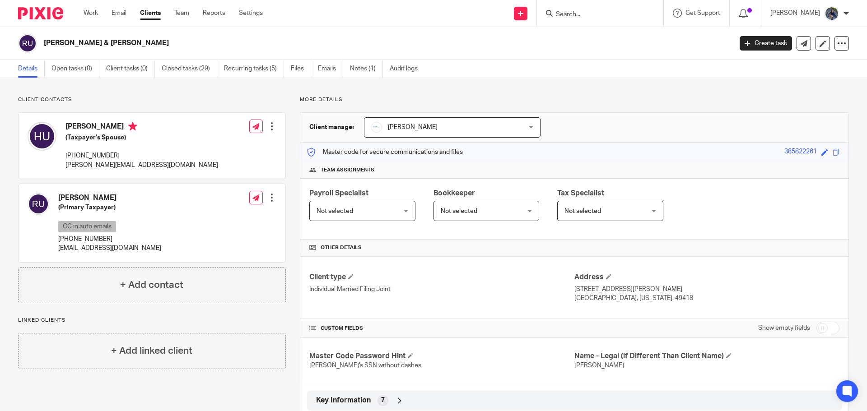
click at [578, 15] on input "Search" at bounding box center [595, 15] width 81 height 8
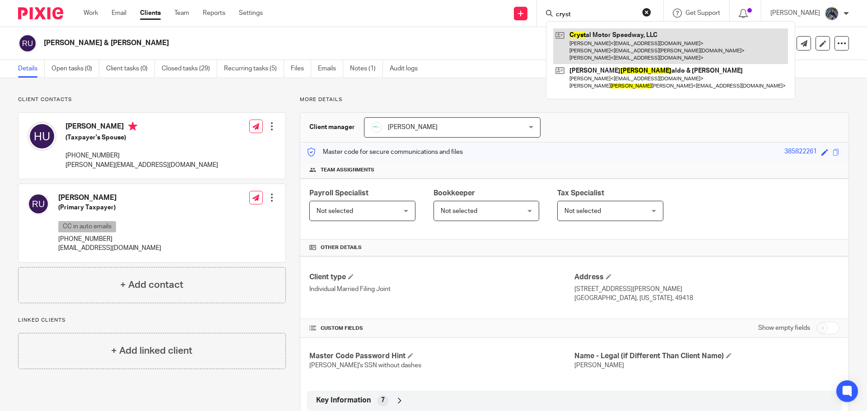
type input "cryst"
click at [605, 45] on link at bounding box center [670, 46] width 235 height 36
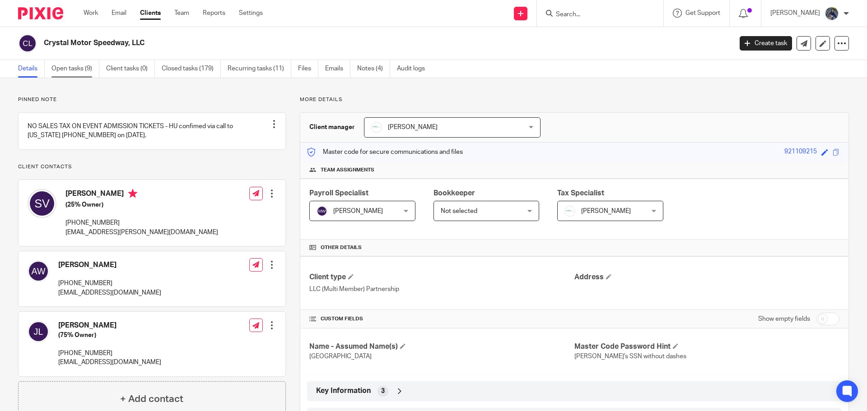
click at [67, 73] on link "Open tasks (9)" at bounding box center [75, 69] width 48 height 18
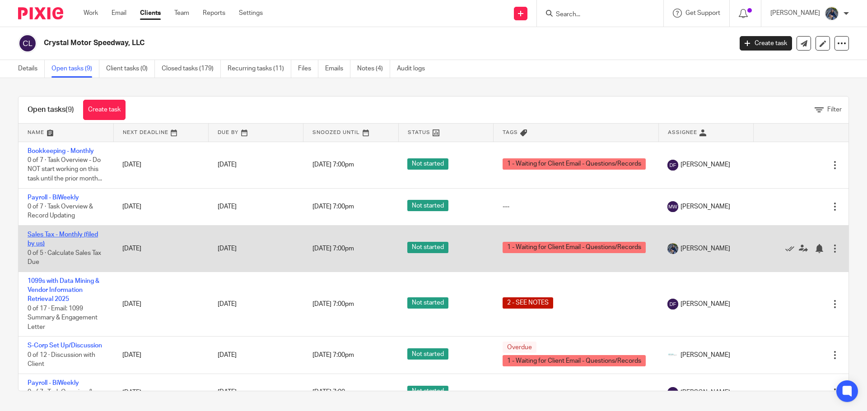
click at [76, 245] on link "Sales Tax - Monthly (filed by us)" at bounding box center [63, 239] width 70 height 15
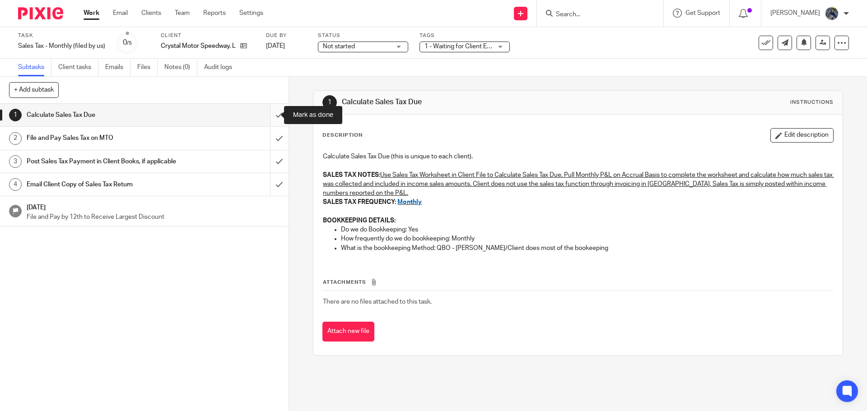
click at [266, 115] on input "submit" at bounding box center [144, 115] width 289 height 23
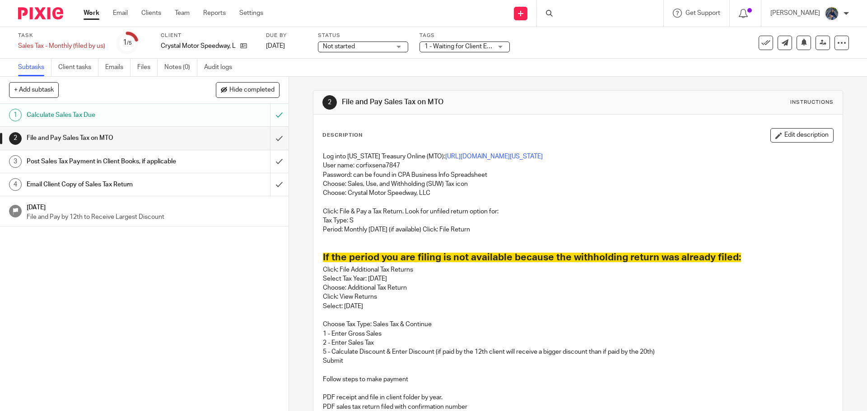
click at [273, 141] on input "submit" at bounding box center [144, 138] width 289 height 23
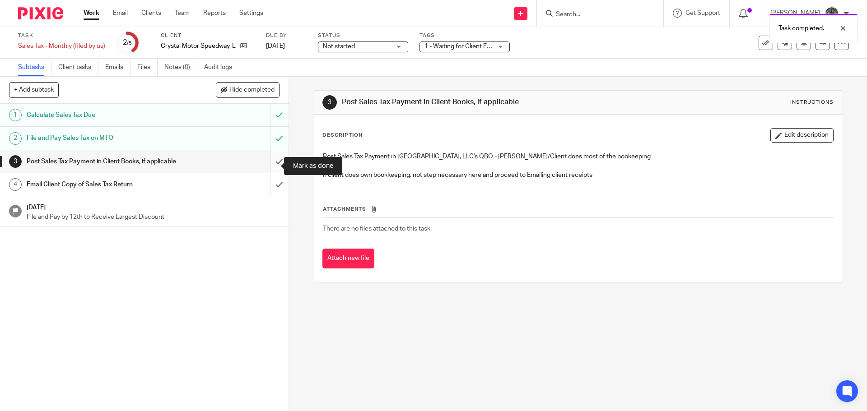
click at [270, 169] on input "submit" at bounding box center [144, 161] width 289 height 23
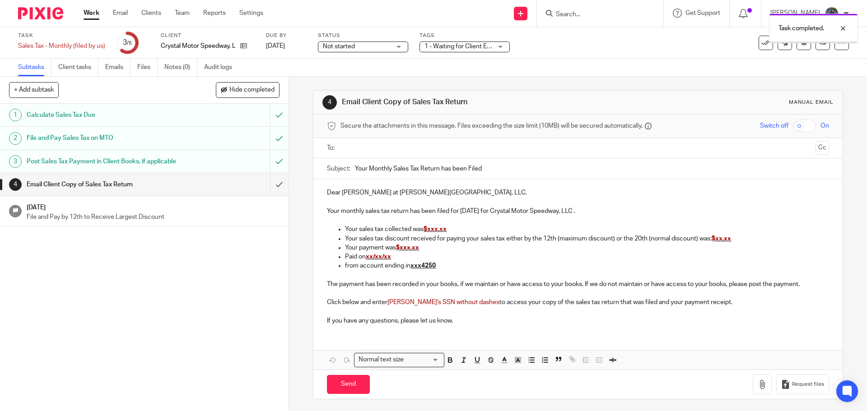
click at [224, 191] on div "Email Client Copy of Sales Tax Return" at bounding box center [144, 185] width 234 height 14
click at [364, 147] on input "text" at bounding box center [578, 148] width 468 height 10
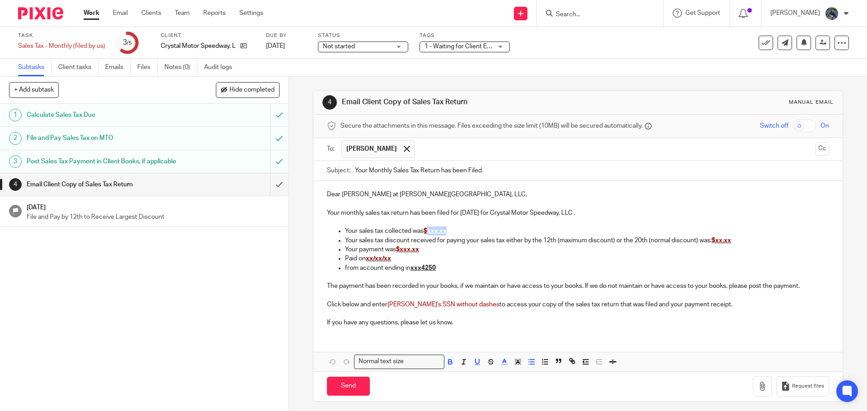
drag, startPoint x: 429, startPoint y: 232, endPoint x: 454, endPoint y: 231, distance: 25.3
click at [454, 231] on p "Your sales tax collected was $xxx.xx" at bounding box center [587, 231] width 484 height 9
drag, startPoint x: 717, startPoint y: 240, endPoint x: 735, endPoint y: 241, distance: 17.6
click at [735, 241] on p "Your sales tax discount received for paying your sales tax either by the 12th (…" at bounding box center [587, 240] width 484 height 9
drag, startPoint x: 401, startPoint y: 251, endPoint x: 425, endPoint y: 252, distance: 23.5
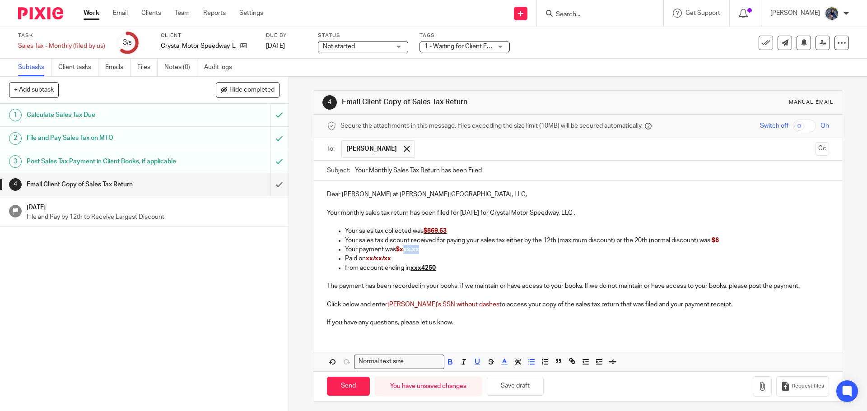
click at [425, 252] on p "Your payment was $xxx.xx" at bounding box center [587, 249] width 484 height 9
drag, startPoint x: 361, startPoint y: 260, endPoint x: 396, endPoint y: 261, distance: 34.8
click at [396, 261] on p "Paid on xx/xx/xx" at bounding box center [587, 258] width 484 height 9
click at [376, 260] on span "xx/xx/xx" at bounding box center [378, 259] width 25 height 6
drag, startPoint x: 365, startPoint y: 258, endPoint x: 398, endPoint y: 259, distance: 33.4
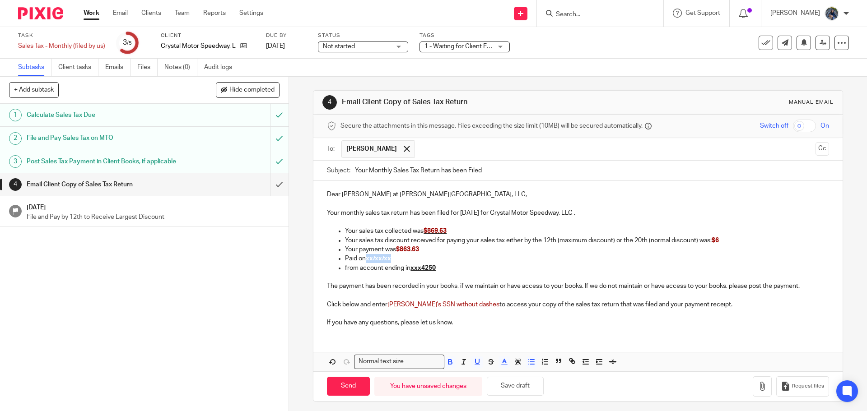
click at [398, 259] on p "Paid on xx/xx/xx" at bounding box center [587, 258] width 484 height 9
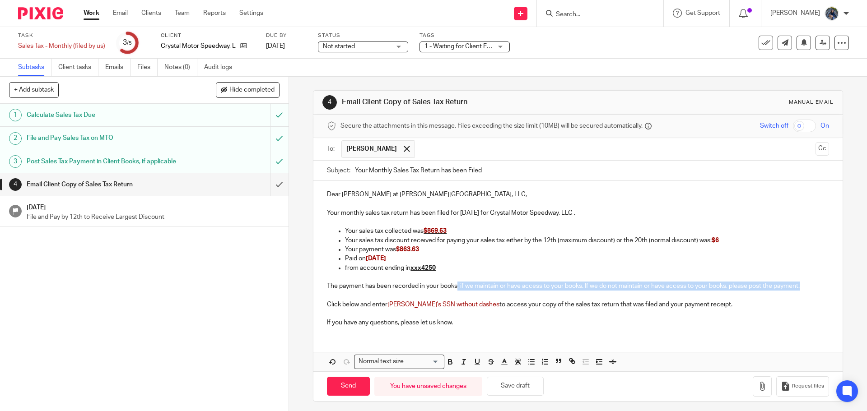
drag, startPoint x: 455, startPoint y: 287, endPoint x: 815, endPoint y: 283, distance: 359.5
click at [815, 283] on p "The payment has been recorded in your books, if we maintain or have access to y…" at bounding box center [578, 286] width 502 height 9
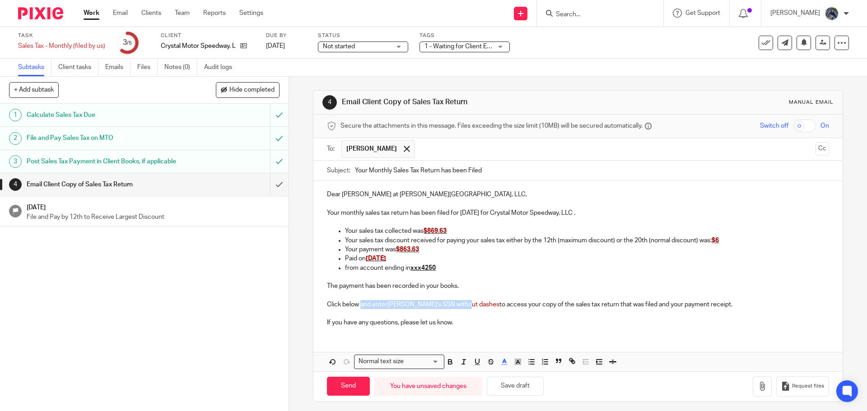
drag, startPoint x: 359, startPoint y: 303, endPoint x: 462, endPoint y: 308, distance: 103.5
click at [462, 308] on p "Click below and enter Jake's SSN without dashes to access your copy of the sale…" at bounding box center [578, 304] width 502 height 9
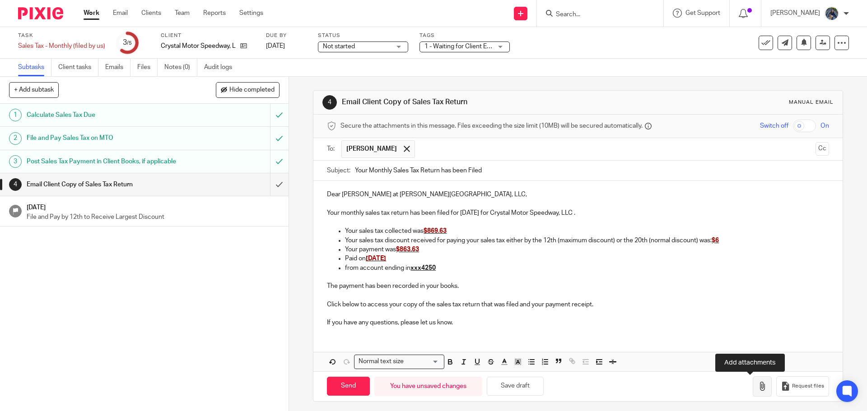
click at [758, 384] on icon "button" at bounding box center [762, 386] width 9 height 9
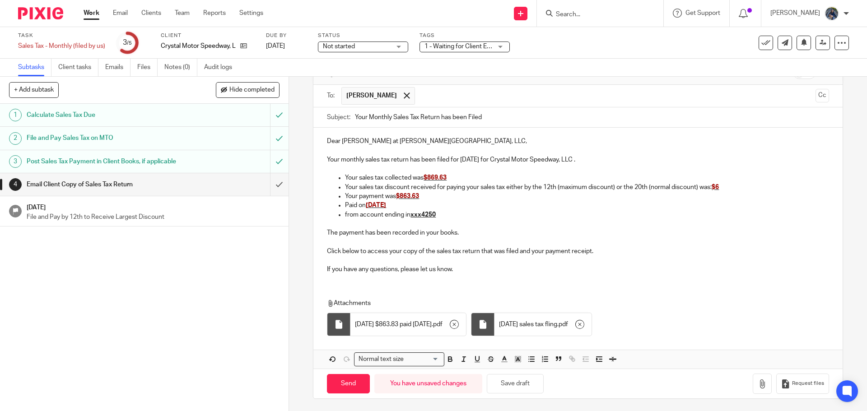
scroll to position [55, 0]
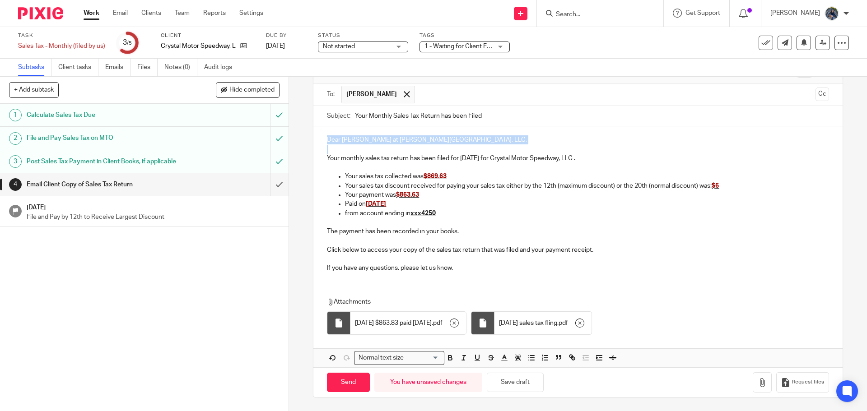
drag, startPoint x: 323, startPoint y: 137, endPoint x: 469, endPoint y: 146, distance: 146.6
click at [469, 146] on div "Dear Steve at Crystal Motor Speedway, LLC, Your monthly sales tax return has be…" at bounding box center [577, 202] width 529 height 153
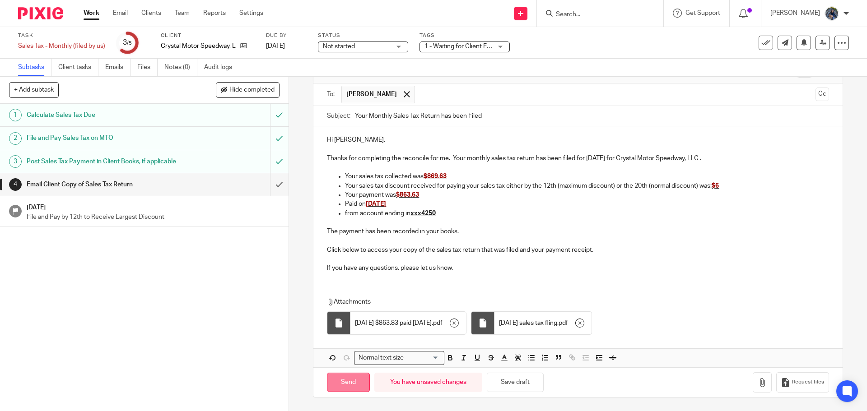
click at [352, 375] on input "Send" at bounding box center [348, 382] width 43 height 19
type input "Sent"
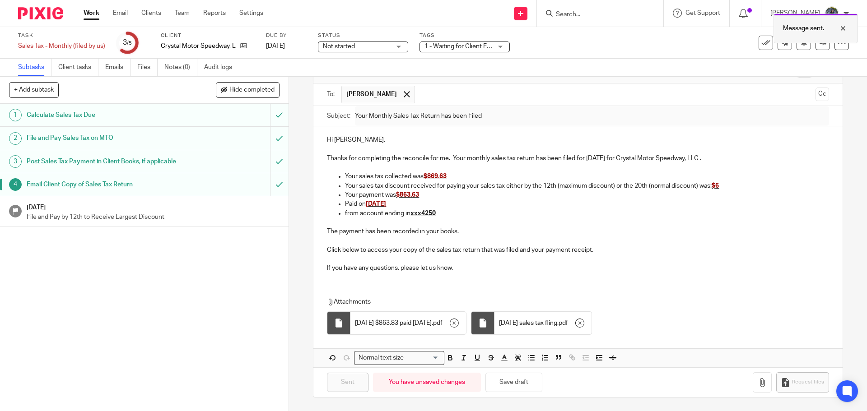
click at [842, 28] on div at bounding box center [836, 28] width 24 height 11
click at [178, 212] on h1 "Aug 9, 2025" at bounding box center [153, 206] width 253 height 11
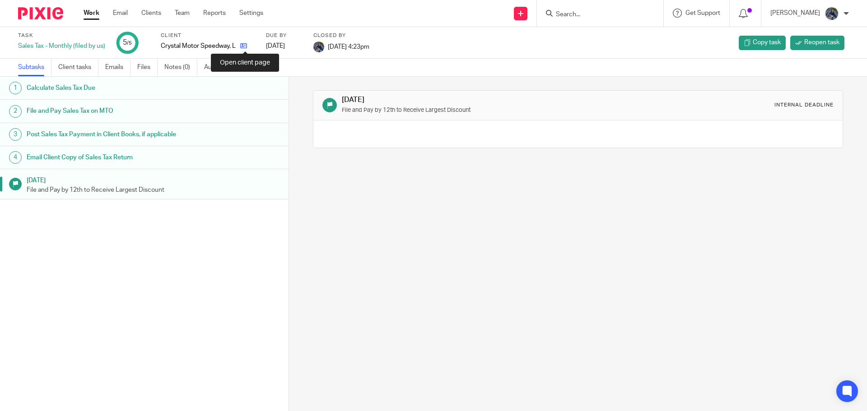
click at [246, 47] on icon at bounding box center [243, 45] width 7 height 7
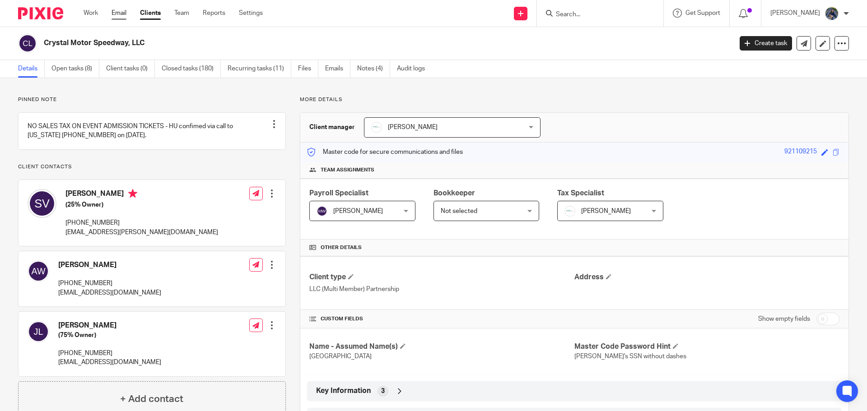
click at [117, 13] on link "Email" at bounding box center [119, 13] width 15 height 9
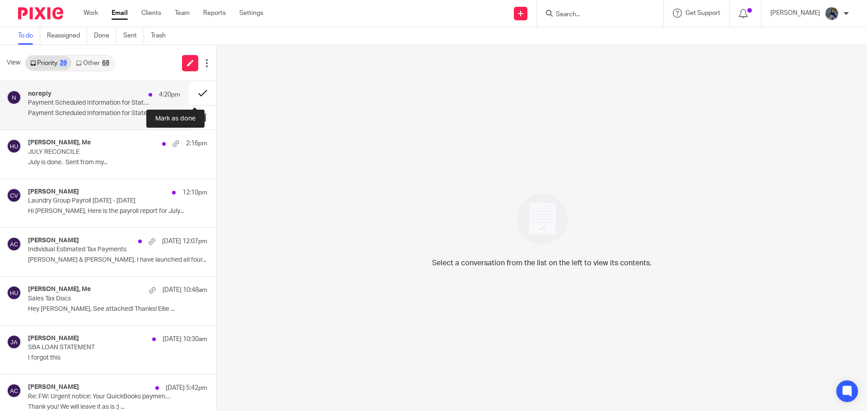
click at [196, 90] on button at bounding box center [202, 93] width 27 height 24
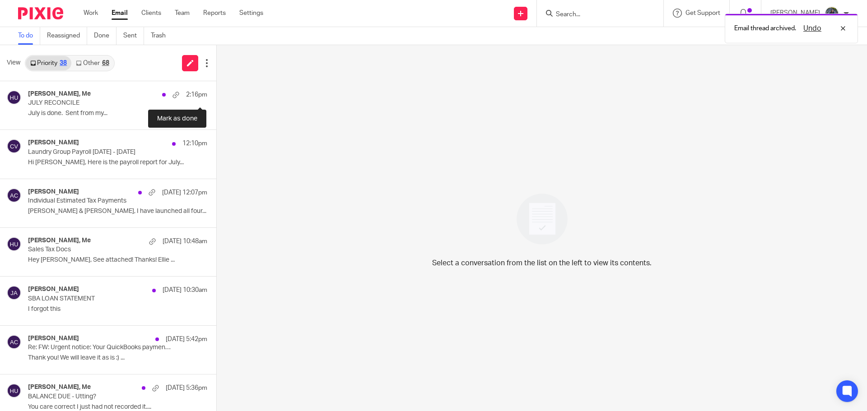
click at [216, 90] on button at bounding box center [219, 93] width 7 height 24
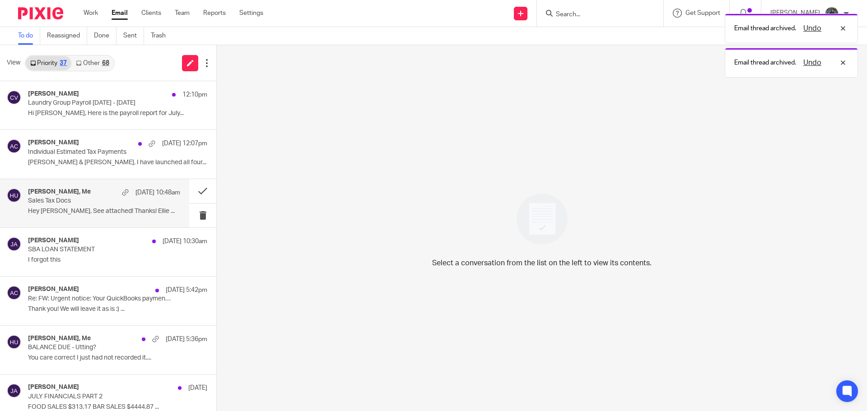
click at [117, 195] on div "Aug 8 10:48am" at bounding box center [148, 192] width 63 height 9
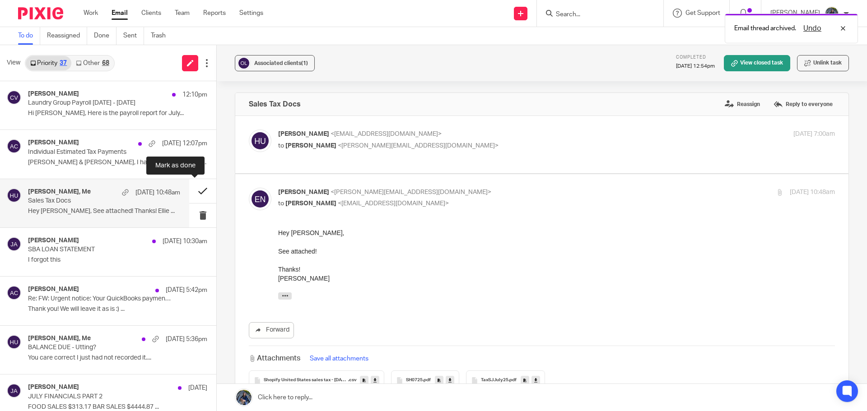
click at [193, 191] on button at bounding box center [202, 191] width 27 height 24
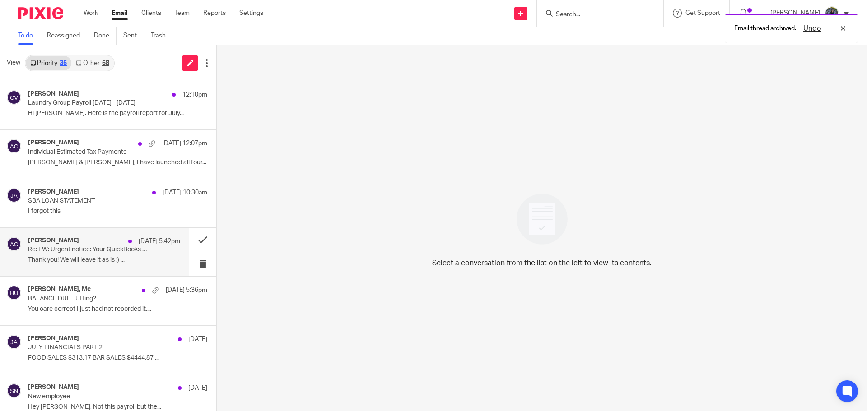
click at [95, 259] on p "Thank you! We will leave it as is :) ..." at bounding box center [104, 260] width 152 height 8
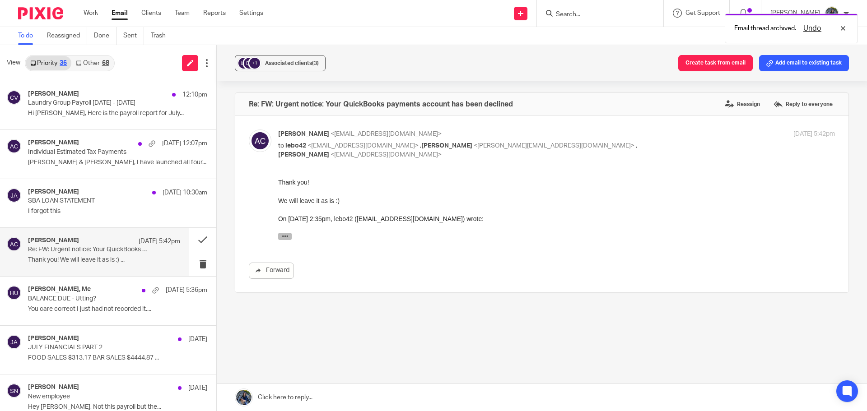
click at [287, 238] on icon "button" at bounding box center [285, 236] width 7 height 7
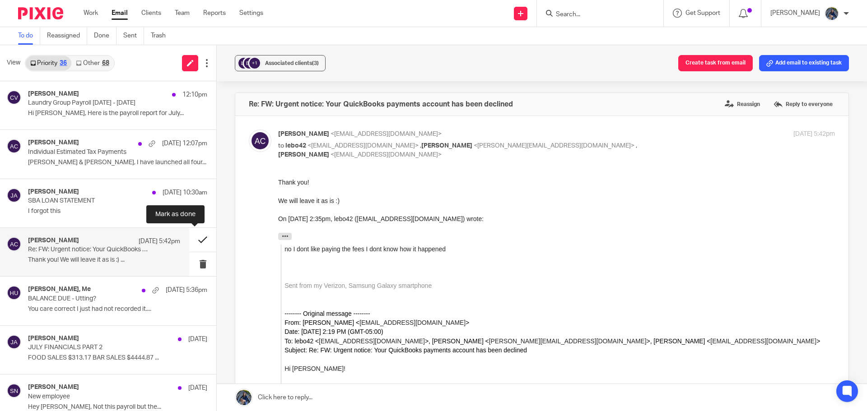
click at [195, 235] on button at bounding box center [202, 240] width 27 height 24
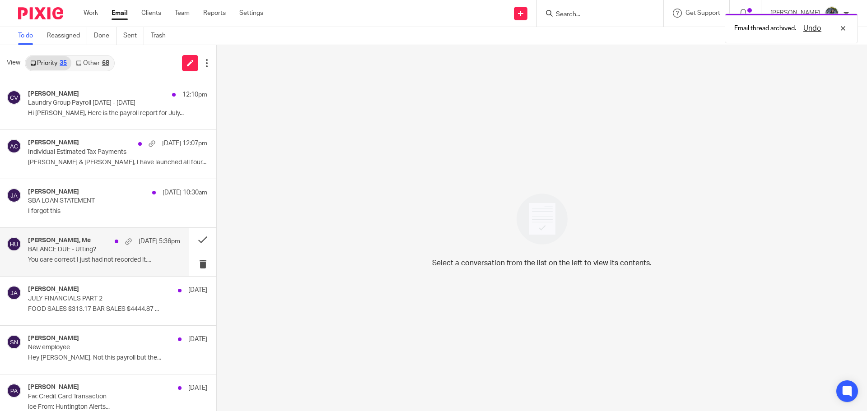
click at [126, 258] on p "You care correct I just had not recorded it...." at bounding box center [104, 260] width 152 height 8
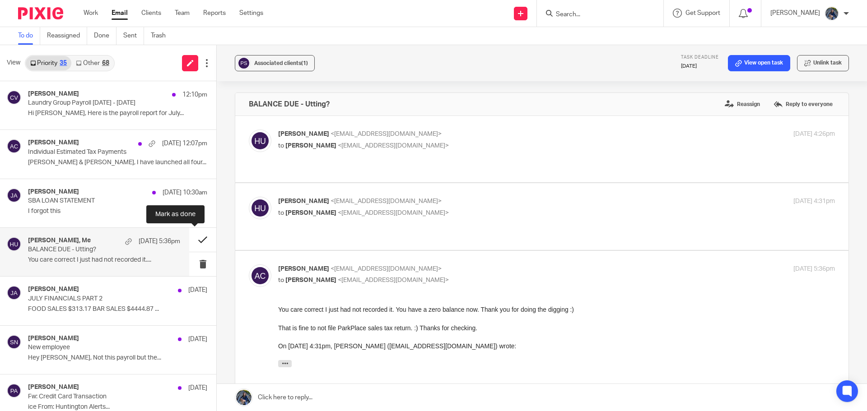
click at [189, 244] on button at bounding box center [202, 240] width 27 height 24
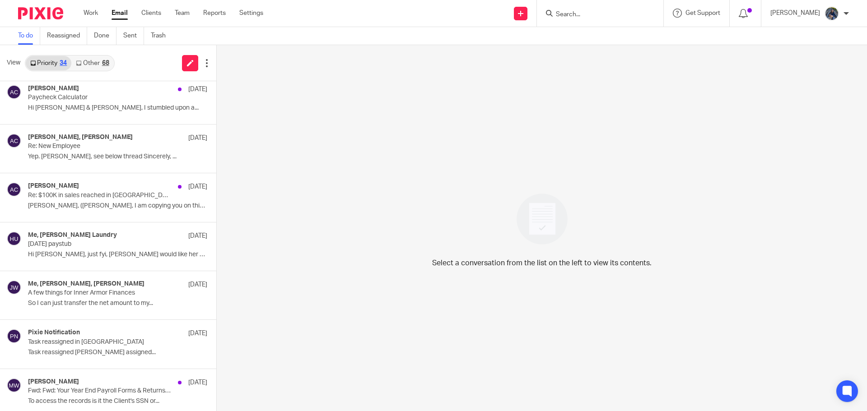
scroll to position [361, 0]
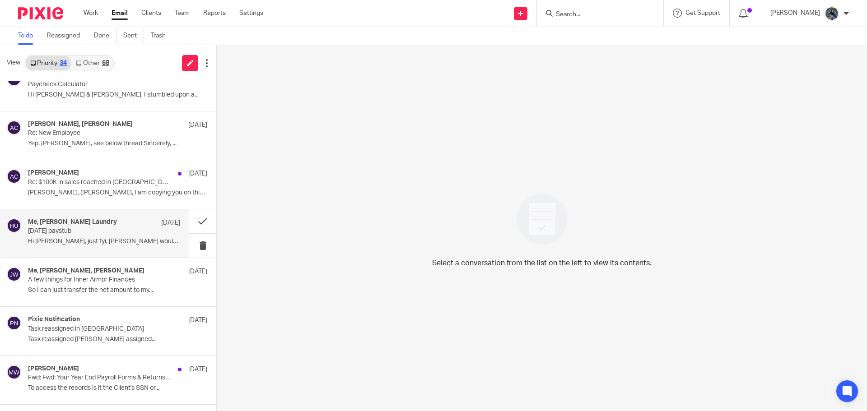
click at [80, 235] on p "10.11.24 paystub" at bounding box center [89, 232] width 122 height 8
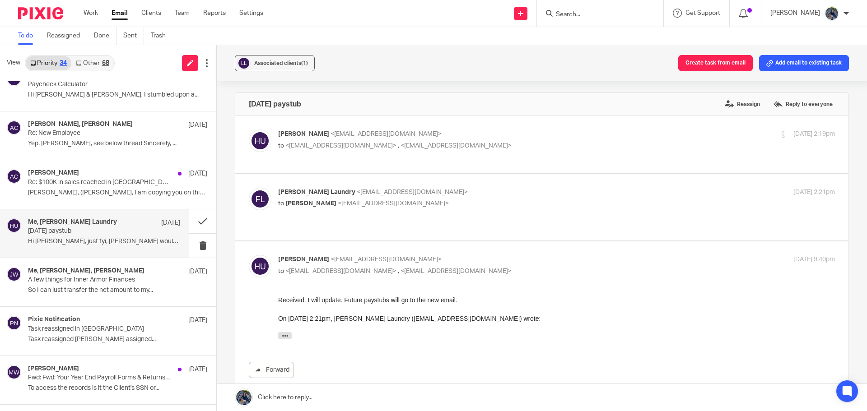
scroll to position [0, 0]
click at [325, 200] on p "to Holly Utting <hollyutting@gmail.com>" at bounding box center [463, 203] width 371 height 9
checkbox input "true"
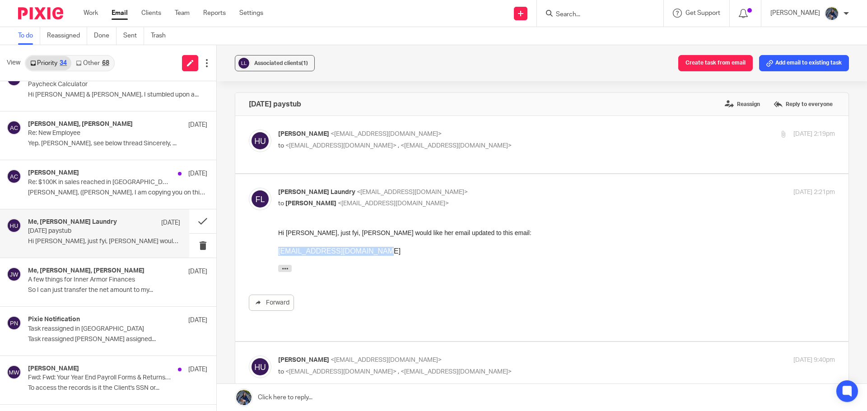
drag, startPoint x: 379, startPoint y: 253, endPoint x: 278, endPoint y: 255, distance: 100.7
click at [278, 255] on p "Clipperqueen2002@yahoo.com" at bounding box center [556, 251] width 557 height 9
copy link "Clipperqueen2002@yahoo.com"
click at [773, 65] on button "Add email to existing task" at bounding box center [804, 63] width 90 height 16
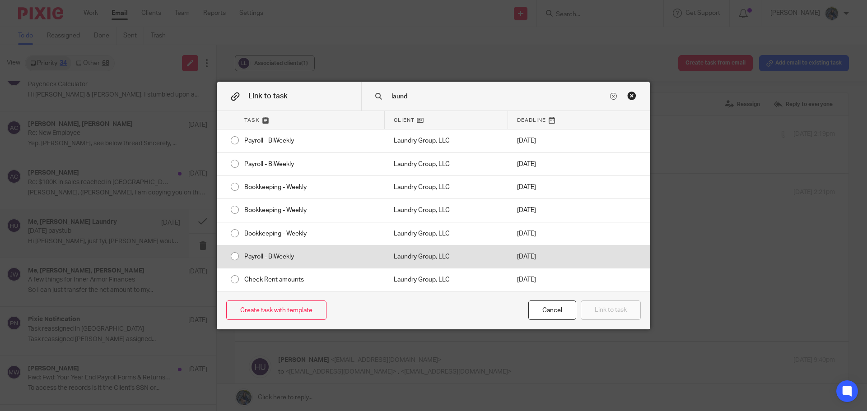
type input "laund"
click at [408, 254] on div "Laundry Group, LLC" at bounding box center [446, 257] width 123 height 23
radio input "true"
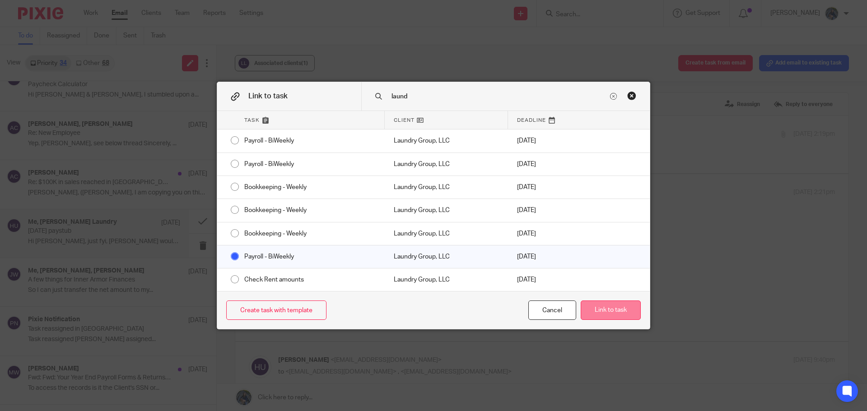
click at [601, 312] on button "Link to task" at bounding box center [611, 310] width 60 height 19
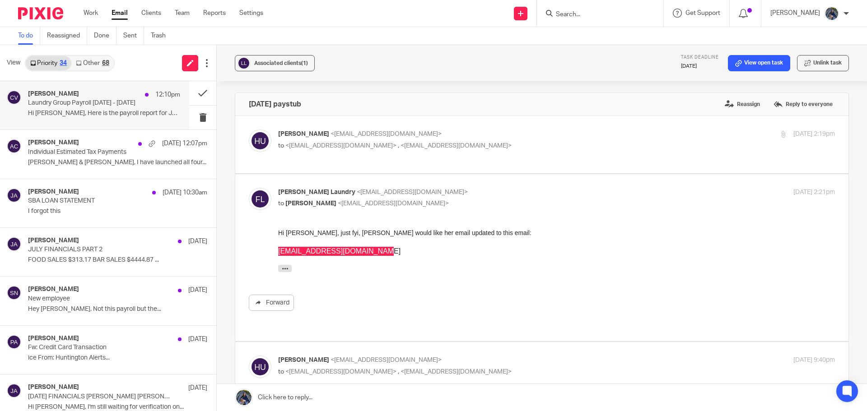
click at [89, 100] on p "Laundry Group Payroll [DATE] - [DATE]" at bounding box center [89, 103] width 122 height 8
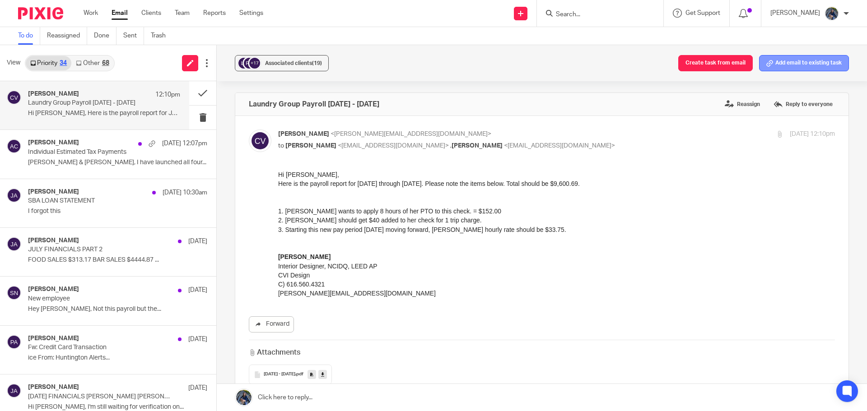
click at [798, 68] on button "Add email to existing task" at bounding box center [804, 63] width 90 height 16
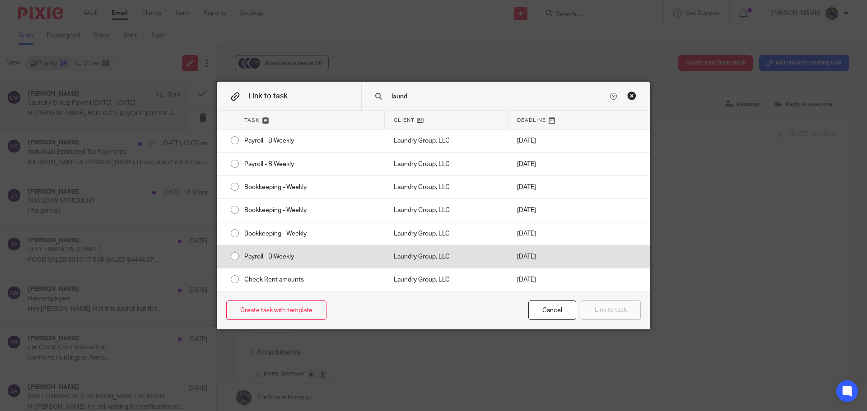
type input "laund"
click at [256, 252] on div "Payroll - BiWeekly" at bounding box center [309, 257] width 149 height 23
radio input "true"
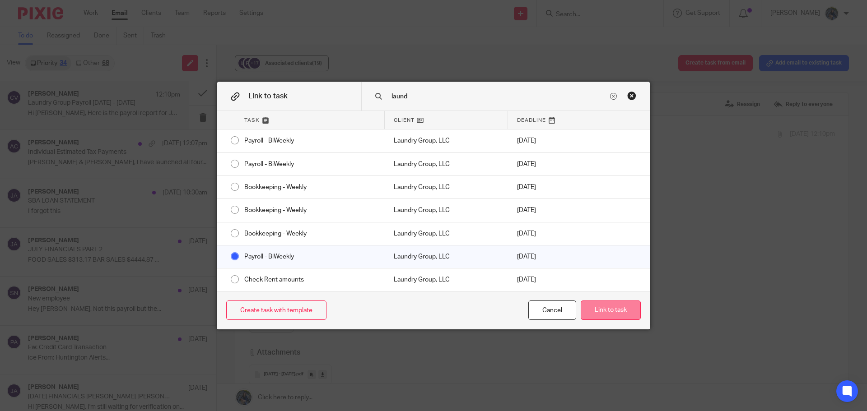
click at [621, 314] on button "Link to task" at bounding box center [611, 310] width 60 height 19
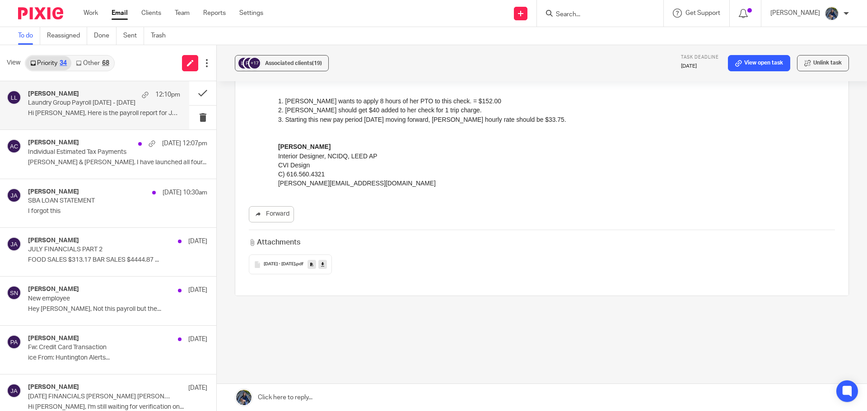
scroll to position [112, 0]
click at [322, 261] on icon at bounding box center [322, 262] width 3 height 7
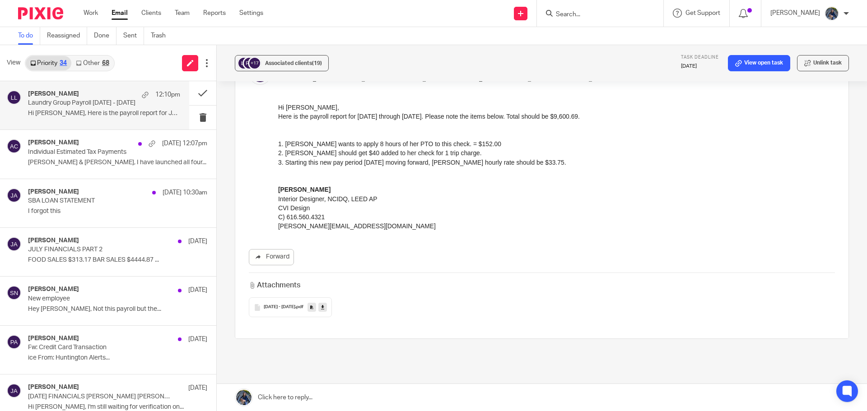
scroll to position [0, 0]
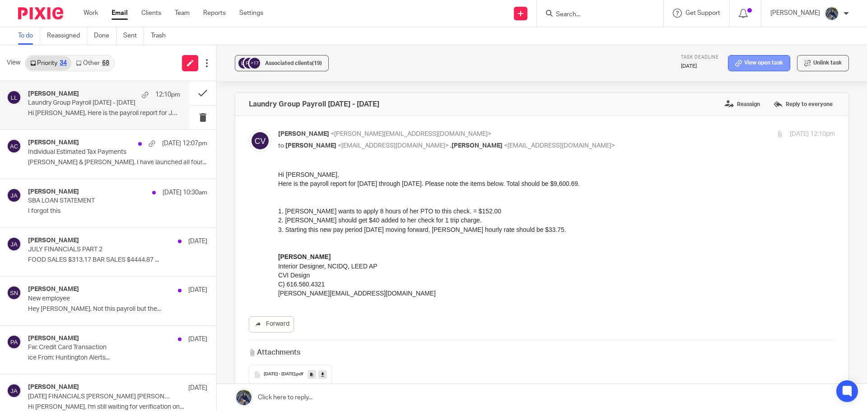
click at [742, 64] on link "View open task" at bounding box center [759, 63] width 62 height 16
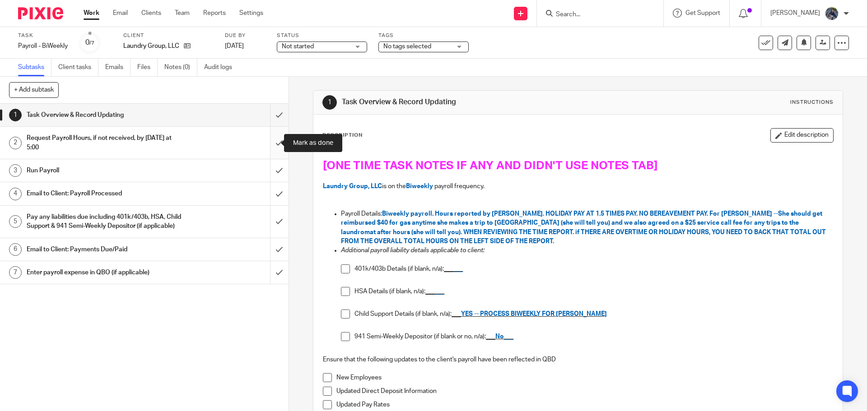
click at [269, 143] on input "submit" at bounding box center [144, 143] width 289 height 32
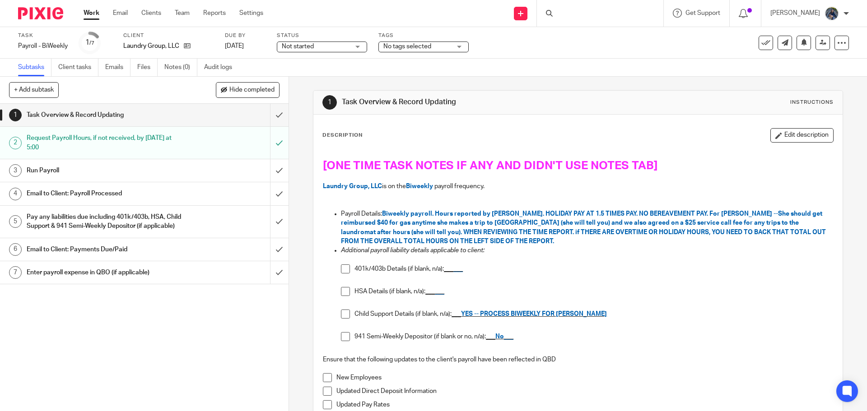
click at [270, 166] on input "submit" at bounding box center [144, 170] width 289 height 23
click at [184, 192] on div "Email to Client: Payroll Processed" at bounding box center [144, 194] width 234 height 14
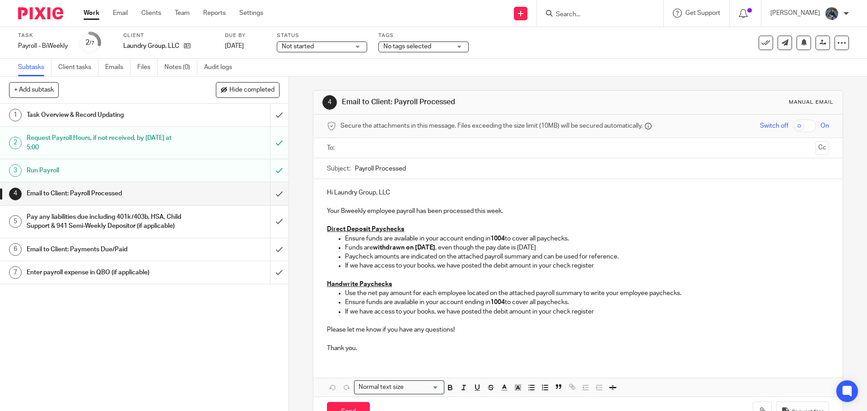
click at [360, 149] on input "text" at bounding box center [578, 148] width 468 height 10
click at [422, 149] on input "text" at bounding box center [614, 149] width 395 height 18
click at [492, 148] on input "text" at bounding box center [651, 149] width 319 height 18
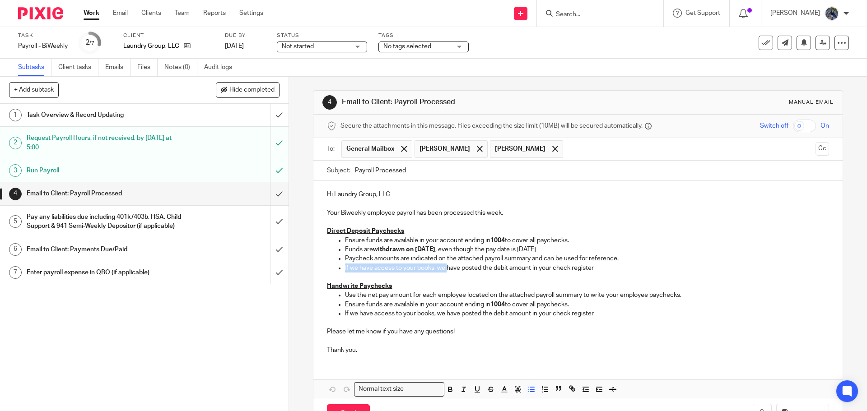
drag, startPoint x: 341, startPoint y: 267, endPoint x: 444, endPoint y: 265, distance: 103.0
click at [444, 265] on ul "Ensure funds are available in your account ending in 1004 to cover all paycheck…" at bounding box center [578, 254] width 502 height 37
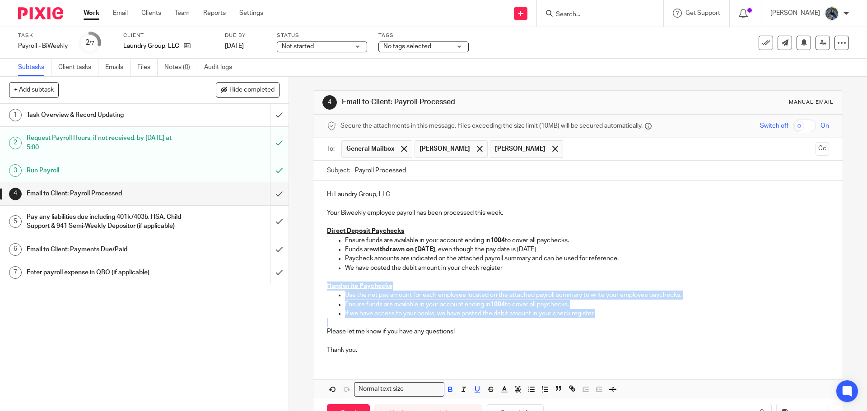
drag, startPoint x: 324, startPoint y: 286, endPoint x: 632, endPoint y: 324, distance: 310.3
click at [632, 324] on div "Hi Laundry Group, LLC Your Biweekly employee payroll has been processed this we…" at bounding box center [577, 271] width 529 height 181
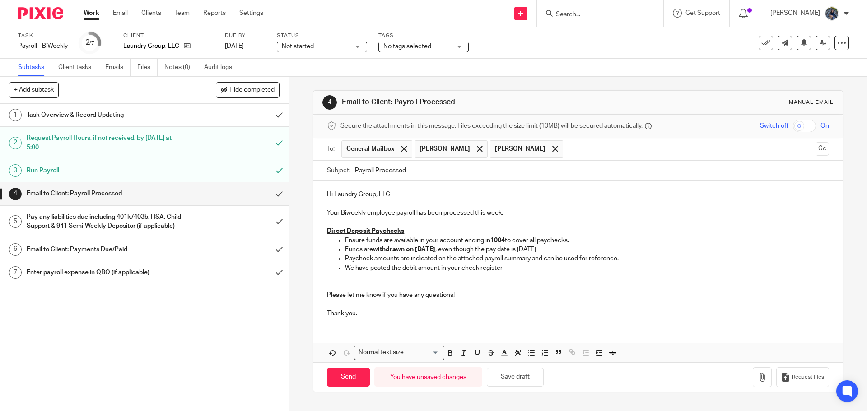
click at [555, 215] on p "Your Biweekly employee payroll has been processed this week." at bounding box center [578, 209] width 502 height 19
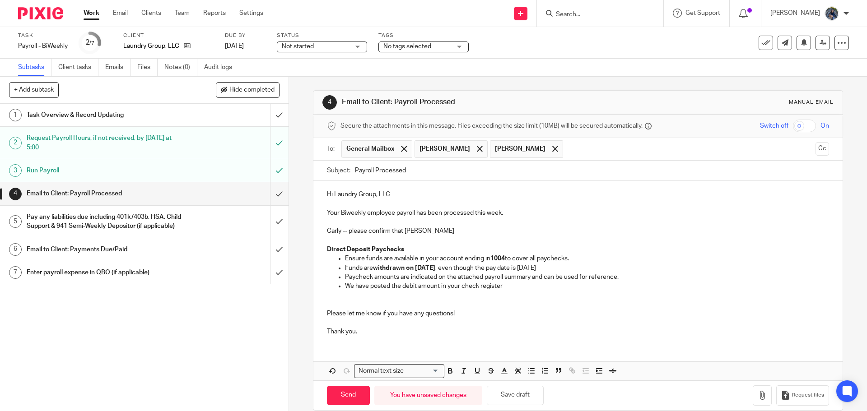
click at [443, 228] on p "Carly -- please confirm that LOretta" at bounding box center [578, 231] width 502 height 9
click at [410, 231] on p "Carly -- please confirm that LOretta" at bounding box center [578, 231] width 502 height 9
click at [439, 228] on p "Carly -- please confirm that Loretta" at bounding box center [578, 231] width 502 height 9
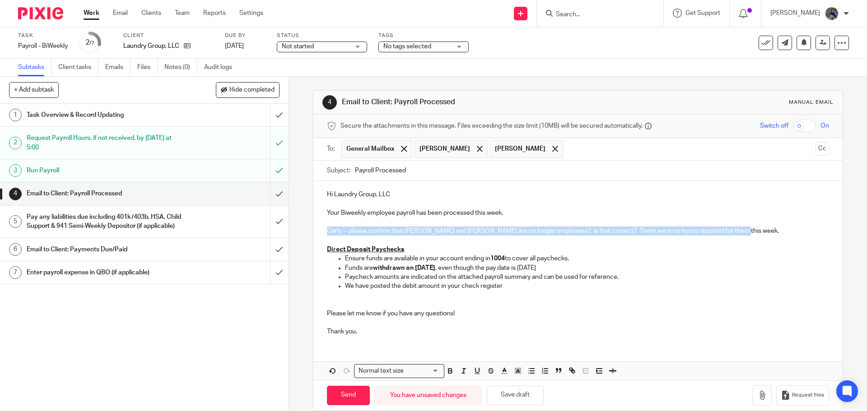
drag, startPoint x: 324, startPoint y: 233, endPoint x: 729, endPoint y: 236, distance: 405.1
click at [729, 236] on p "Carly -- please confirm that Loretta Lafata and Amy Yoder are no longer employe…" at bounding box center [578, 231] width 502 height 9
drag, startPoint x: 763, startPoint y: 233, endPoint x: 322, endPoint y: 228, distance: 440.8
click at [322, 228] on div "Hi Laundry Group, LLC Your Biweekly employee payroll has been processed this we…" at bounding box center [577, 262] width 529 height 162
click at [514, 373] on icon "button" at bounding box center [518, 371] width 8 height 8
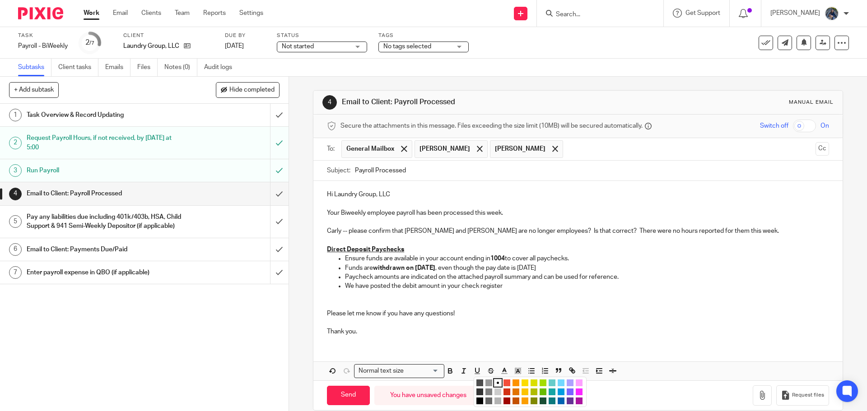
click at [522, 385] on li "color:#FCDC00" at bounding box center [525, 383] width 7 height 7
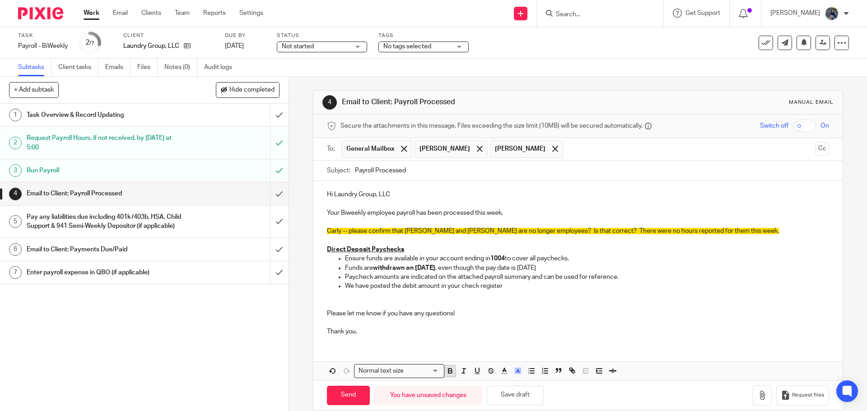
click at [448, 370] on icon "button" at bounding box center [449, 370] width 3 height 2
click at [510, 303] on p "Please let me know if you have any questions!" at bounding box center [578, 309] width 502 height 19
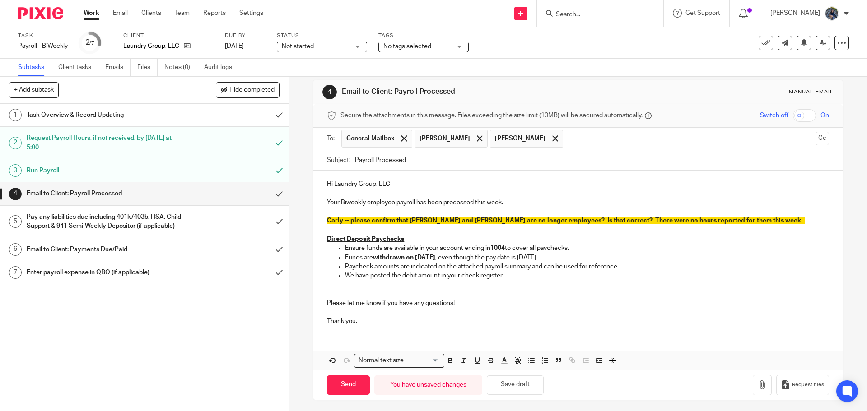
scroll to position [13, 0]
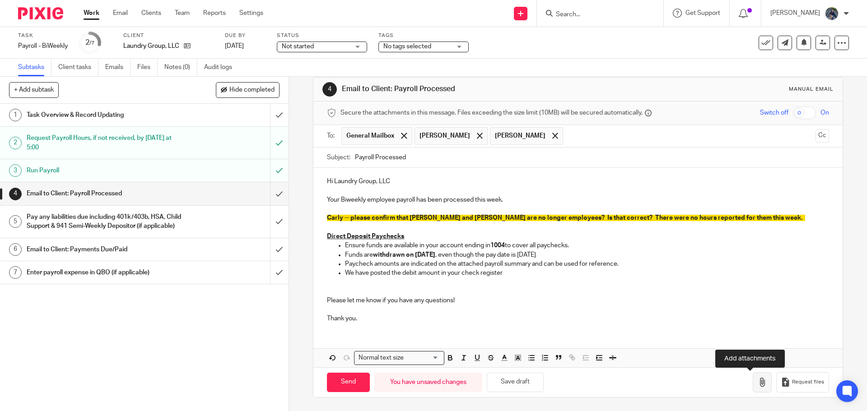
click at [758, 382] on icon "button" at bounding box center [762, 382] width 9 height 9
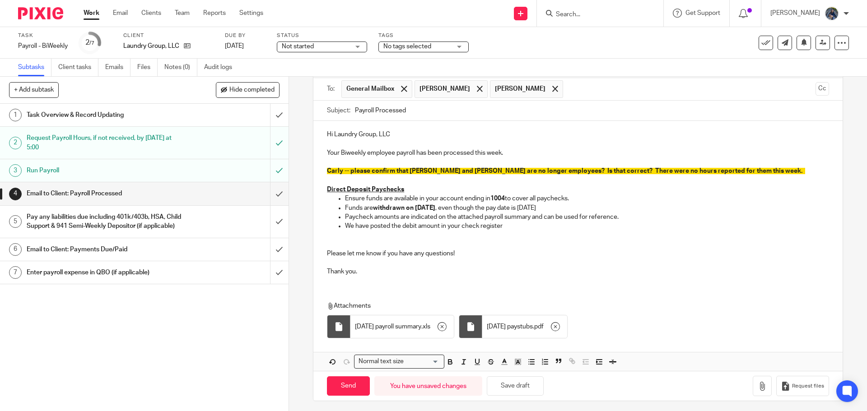
scroll to position [64, 0]
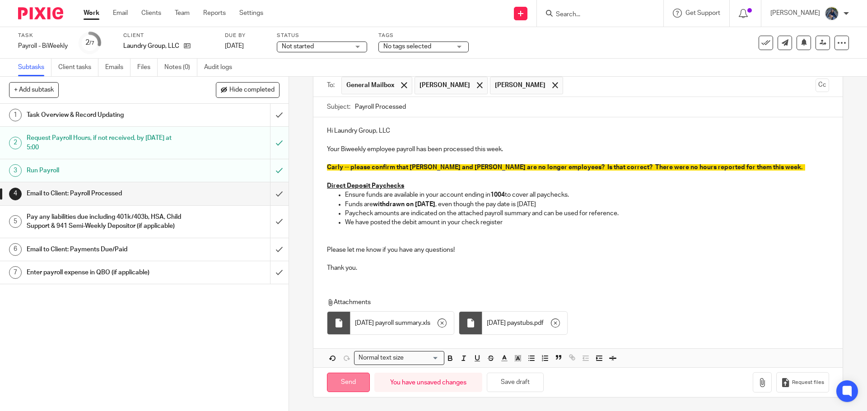
click at [343, 385] on input "Send" at bounding box center [348, 382] width 43 height 19
type input "Sent"
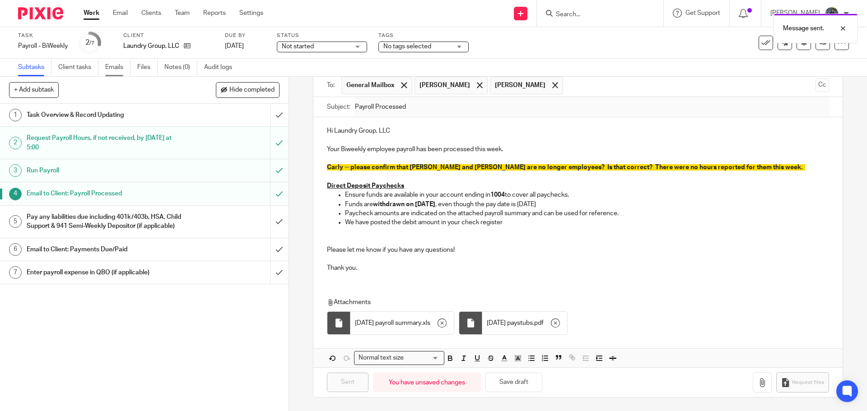
click at [111, 67] on link "Emails" at bounding box center [117, 68] width 25 height 18
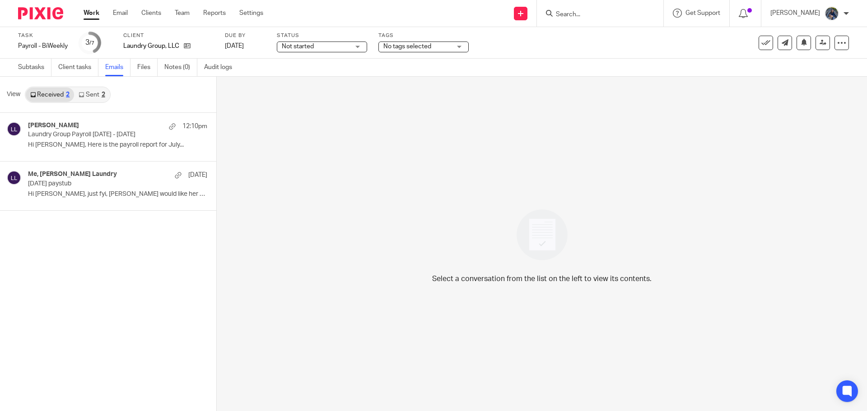
click at [92, 96] on link "Sent 2" at bounding box center [91, 95] width 35 height 14
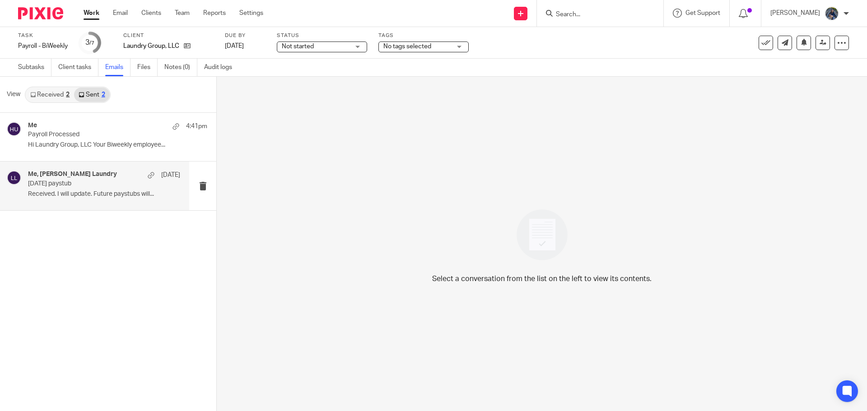
click at [76, 187] on p "[DATE] paystub" at bounding box center [89, 184] width 122 height 8
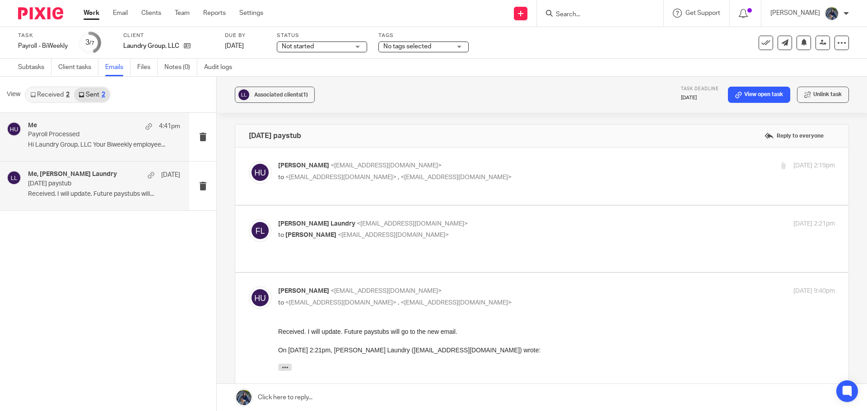
click at [66, 150] on div "Me 4:41pm Payroll Processed Hi Laundry Group, LLC Your Biweekly employee..." at bounding box center [104, 137] width 152 height 30
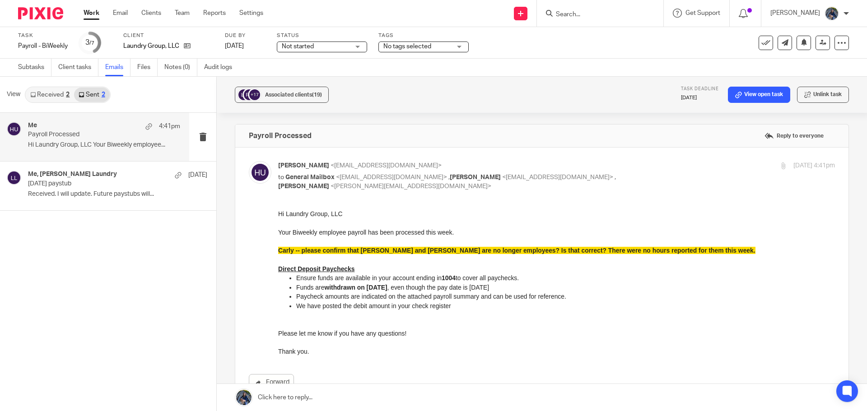
click at [45, 91] on link "Received 2" at bounding box center [50, 95] width 48 height 14
click at [51, 136] on p "Laundry Group Payroll Jul 27 - Aug 9" at bounding box center [89, 135] width 122 height 8
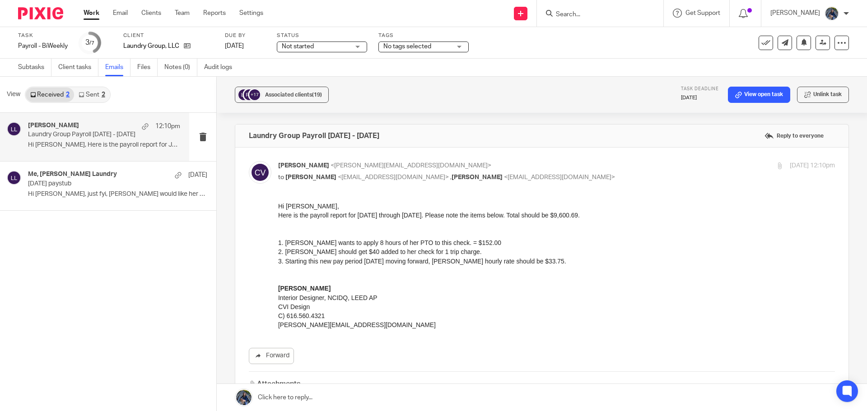
click at [293, 397] on link at bounding box center [542, 397] width 650 height 27
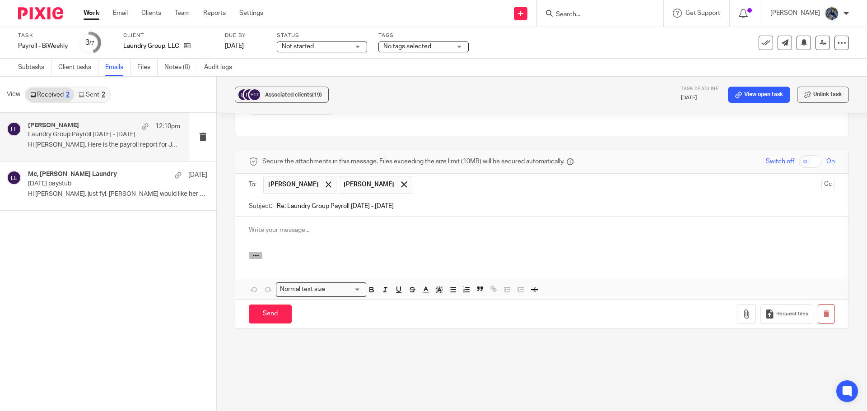
click at [252, 252] on icon "button" at bounding box center [255, 255] width 7 height 7
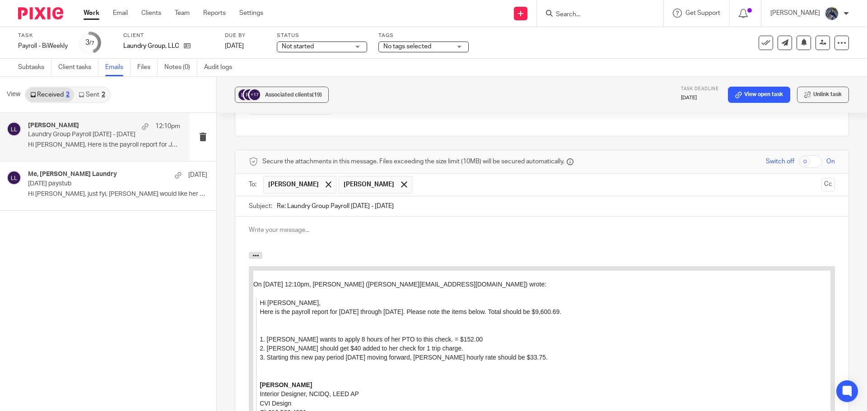
click at [267, 227] on p at bounding box center [542, 230] width 586 height 9
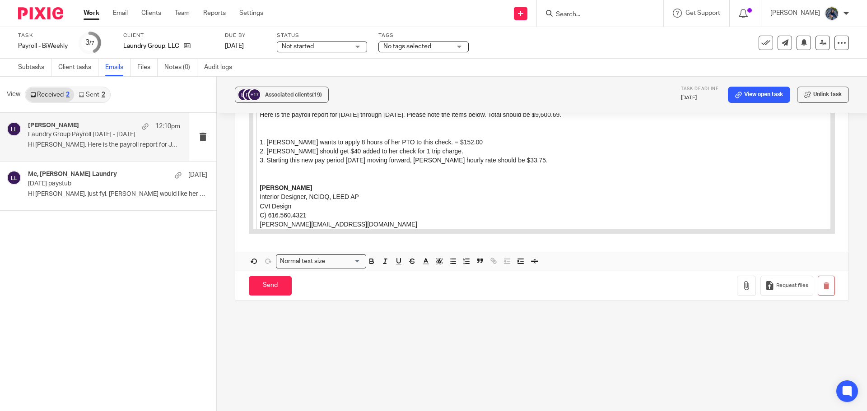
scroll to position [506, 0]
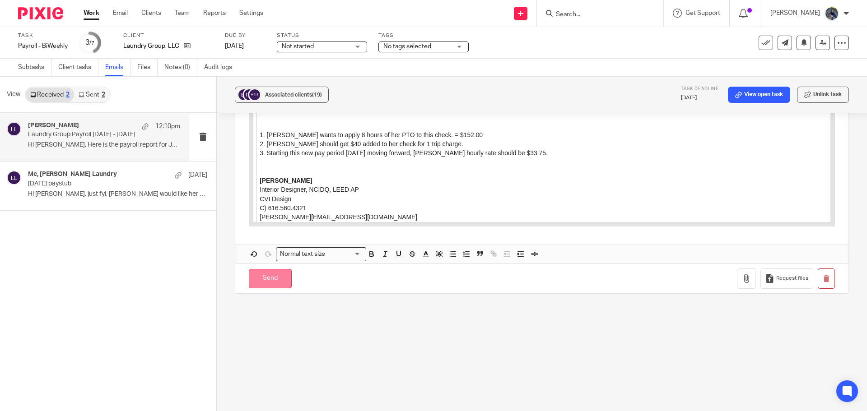
click at [271, 284] on input "Send" at bounding box center [270, 278] width 43 height 19
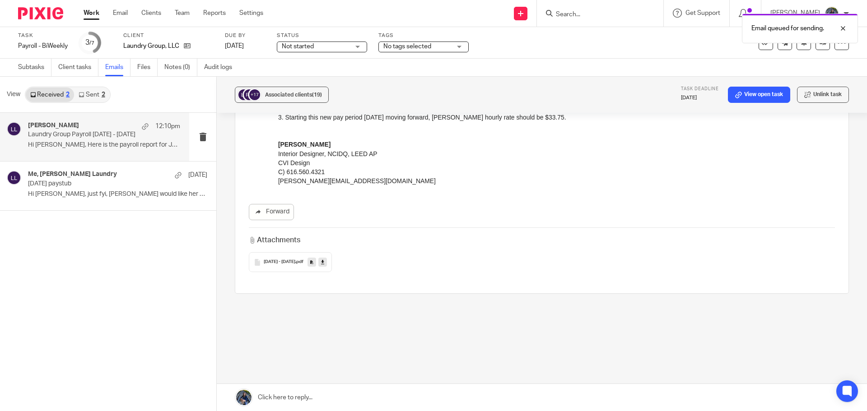
scroll to position [144, 0]
click at [28, 69] on link "Subtasks" at bounding box center [34, 68] width 33 height 18
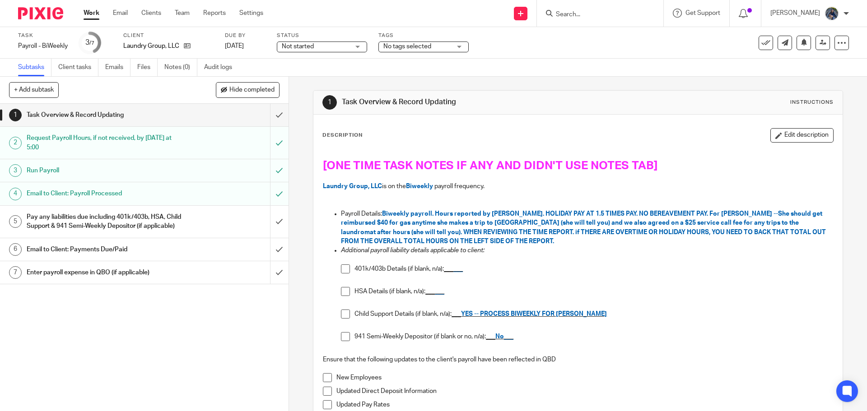
click at [346, 316] on span at bounding box center [345, 314] width 9 height 9
click at [341, 336] on span at bounding box center [345, 336] width 9 height 9
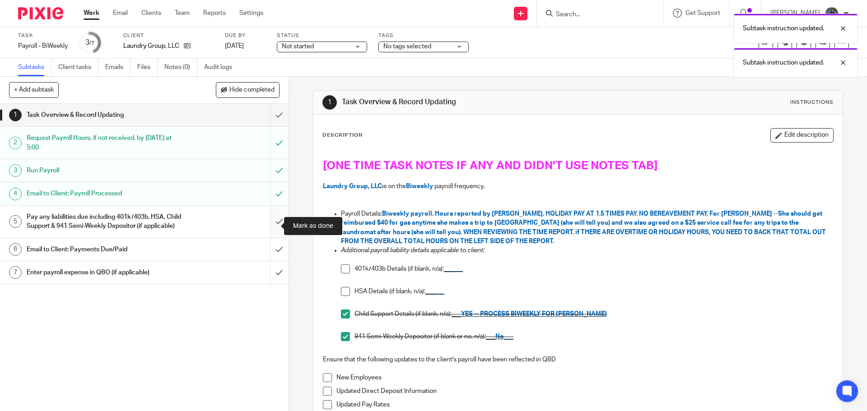
click at [271, 227] on input "submit" at bounding box center [144, 222] width 289 height 32
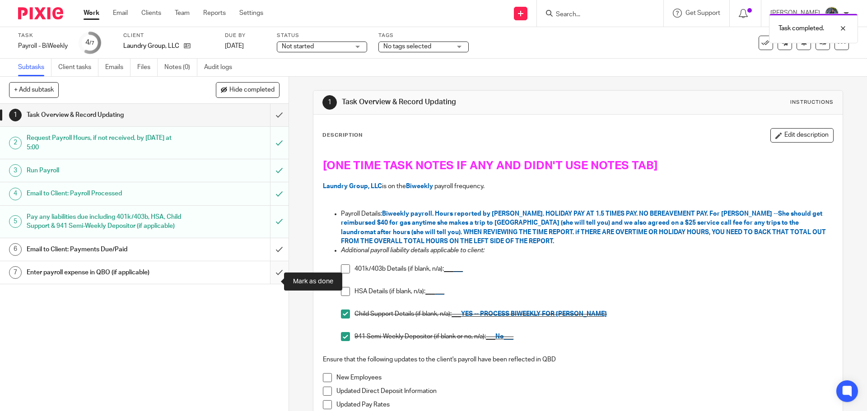
click at [271, 283] on input "submit" at bounding box center [144, 272] width 289 height 23
click at [842, 28] on div at bounding box center [836, 28] width 24 height 11
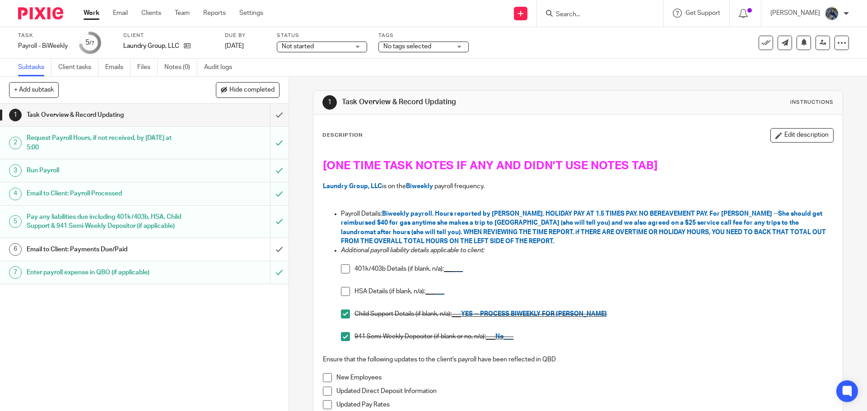
click at [761, 40] on icon at bounding box center [765, 42] width 9 height 9
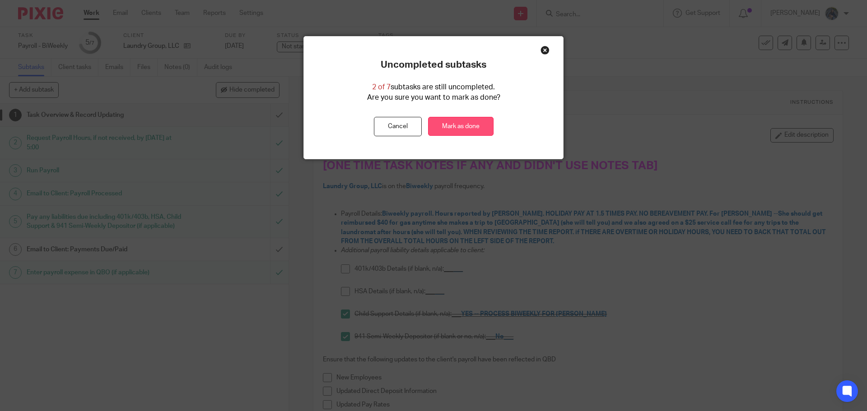
click at [469, 128] on link "Mark as done" at bounding box center [460, 126] width 65 height 19
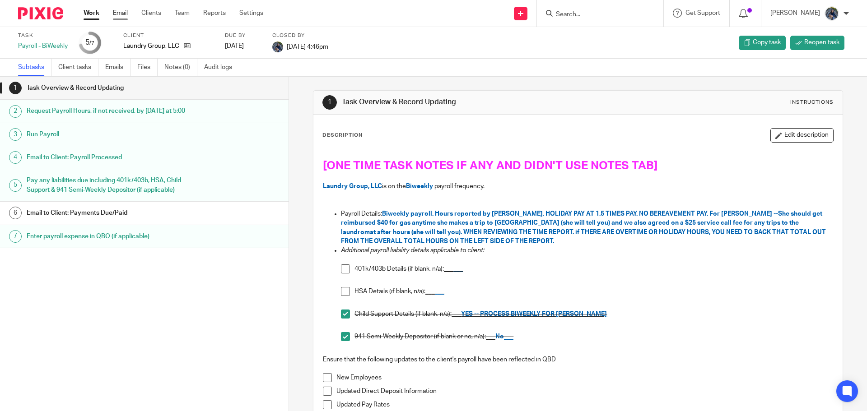
click at [117, 11] on link "Email" at bounding box center [120, 13] width 15 height 9
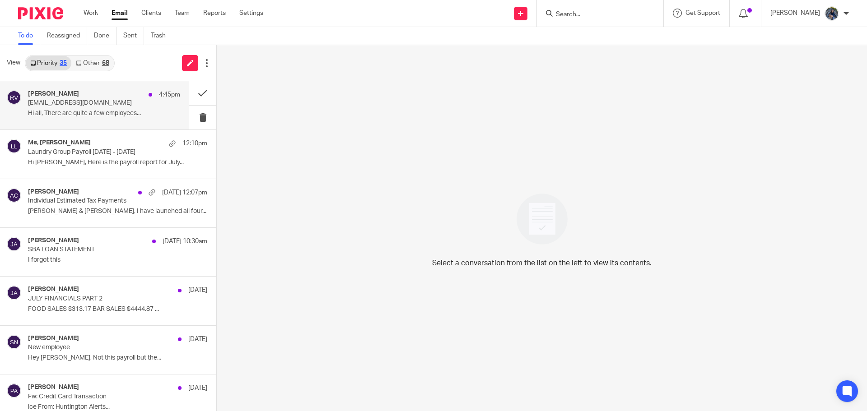
click at [66, 104] on p "[EMAIL_ADDRESS][DOMAIN_NAME]" at bounding box center [89, 103] width 122 height 8
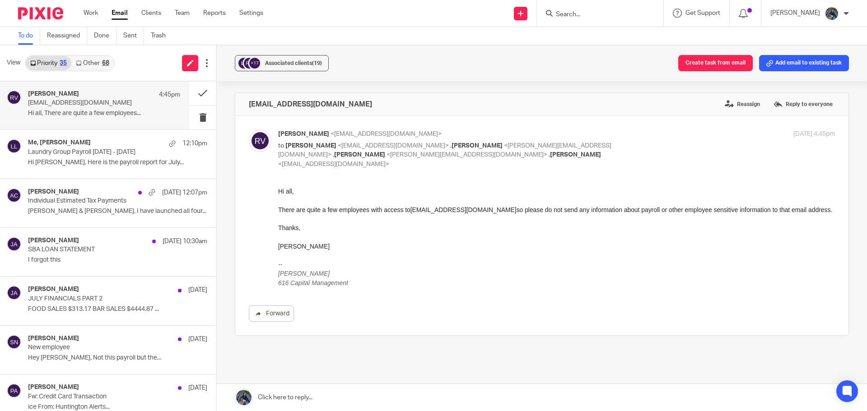
click at [280, 400] on link at bounding box center [542, 397] width 650 height 27
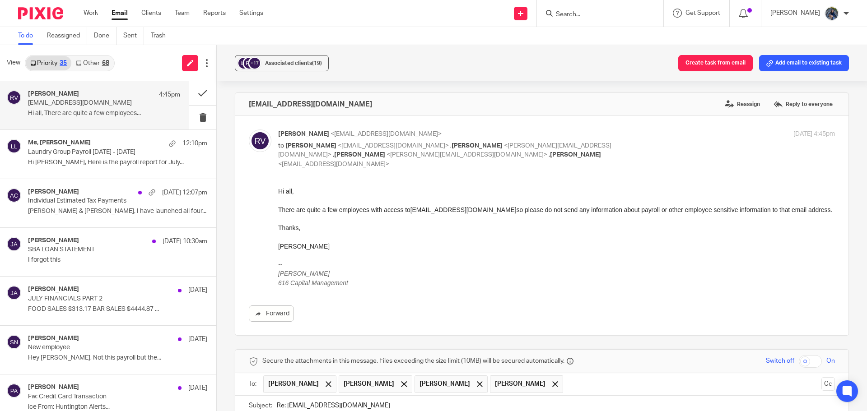
scroll to position [191, 0]
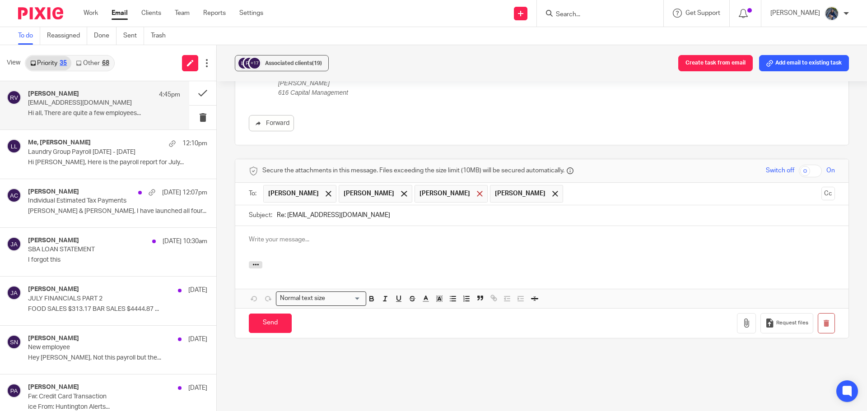
click at [477, 191] on span at bounding box center [480, 194] width 6 height 6
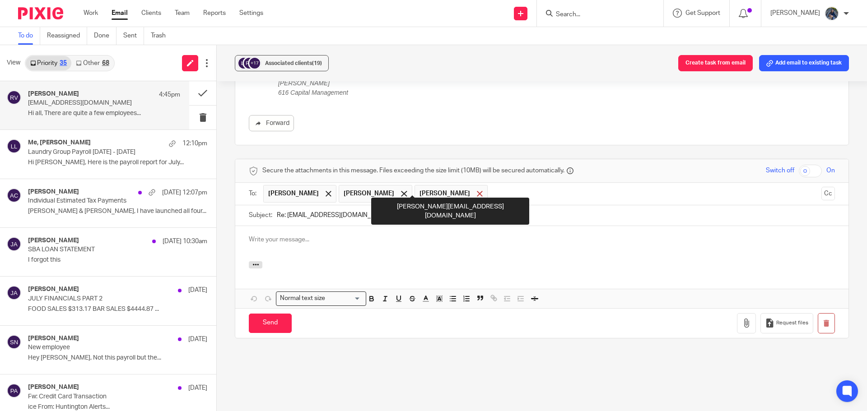
click at [475, 187] on div at bounding box center [480, 194] width 10 height 14
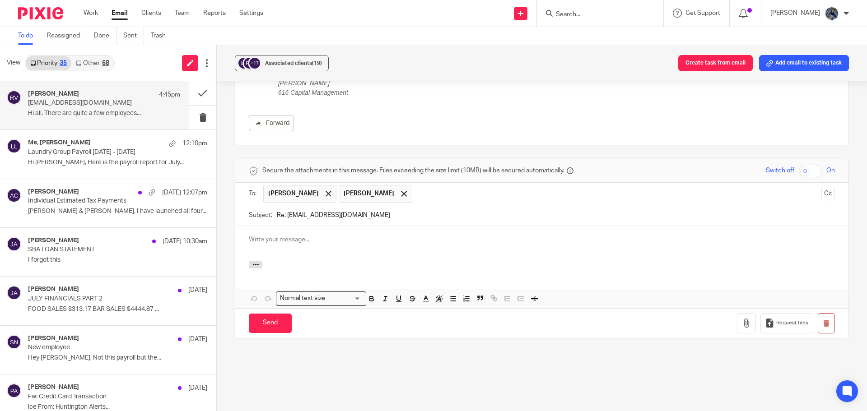
click at [271, 235] on p at bounding box center [542, 239] width 586 height 9
click at [270, 314] on input "Send" at bounding box center [270, 323] width 43 height 19
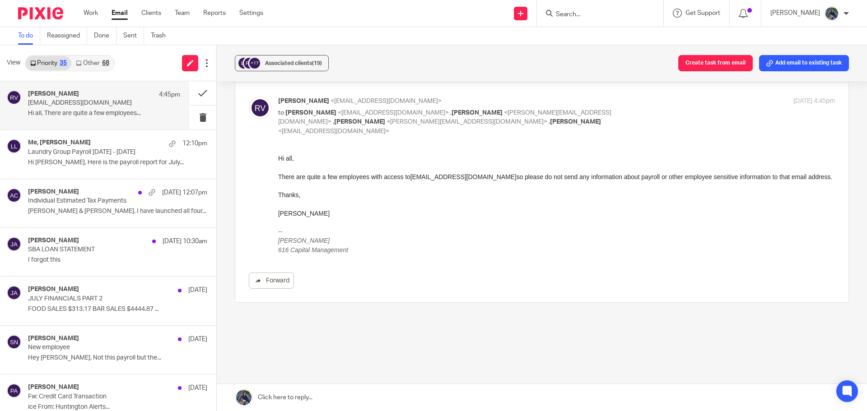
click at [91, 59] on link "Other 68" at bounding box center [92, 63] width 42 height 14
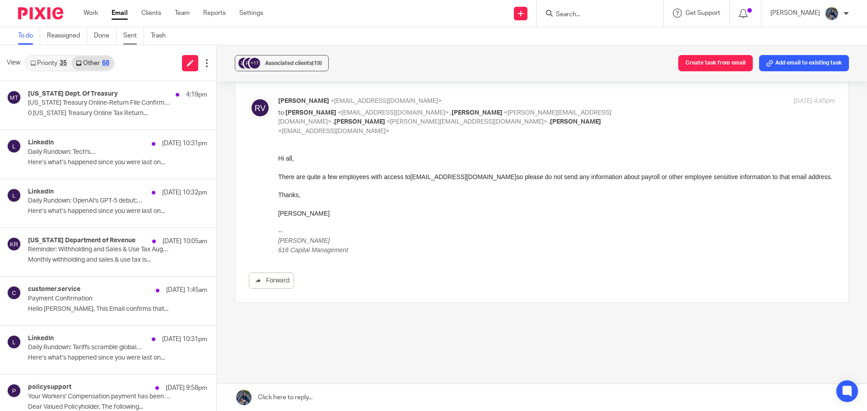
click at [135, 32] on link "Sent" at bounding box center [133, 36] width 21 height 18
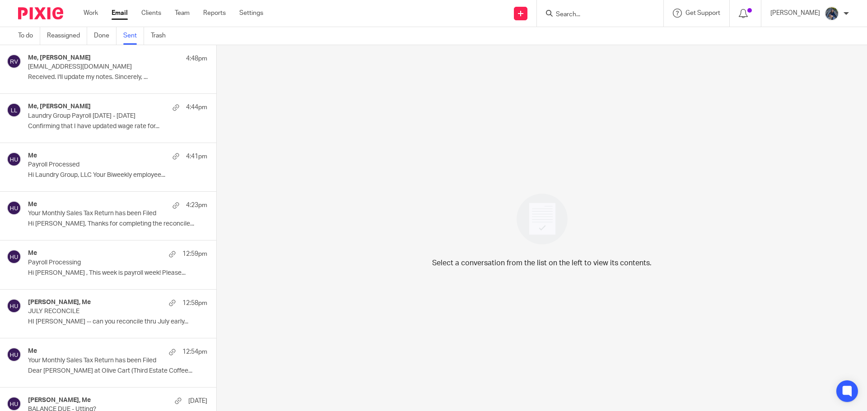
click at [92, 104] on div "Me, [PERSON_NAME] 4:44pm" at bounding box center [117, 107] width 179 height 9
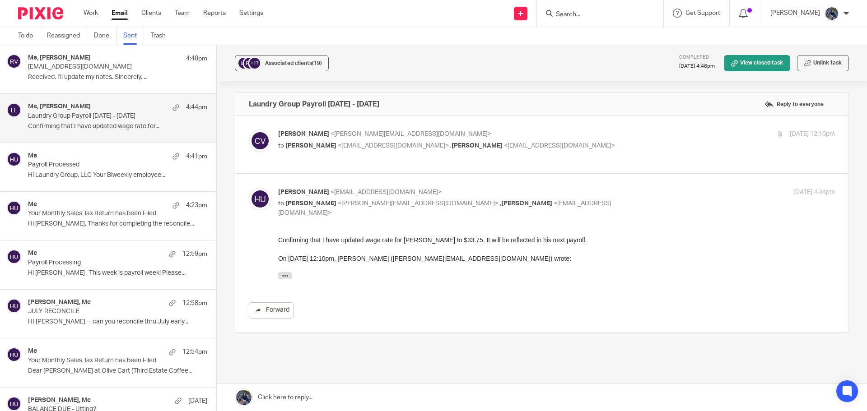
click at [88, 158] on div "Me 4:41pm" at bounding box center [117, 156] width 179 height 9
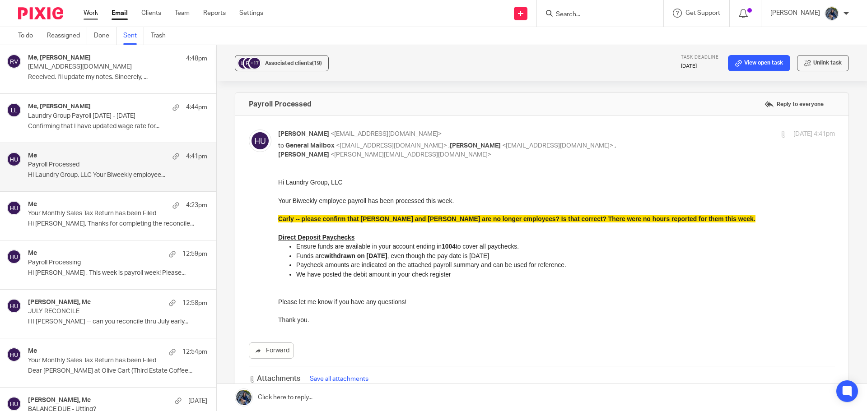
click at [85, 10] on link "Work" at bounding box center [91, 13] width 14 height 9
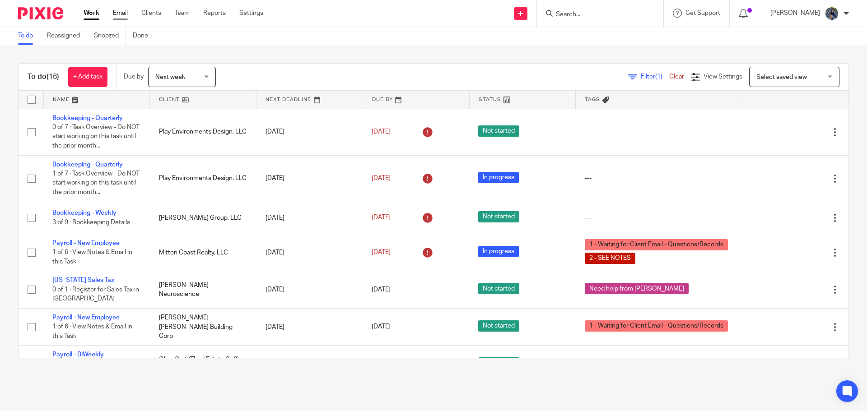
click at [118, 15] on link "Email" at bounding box center [120, 13] width 15 height 9
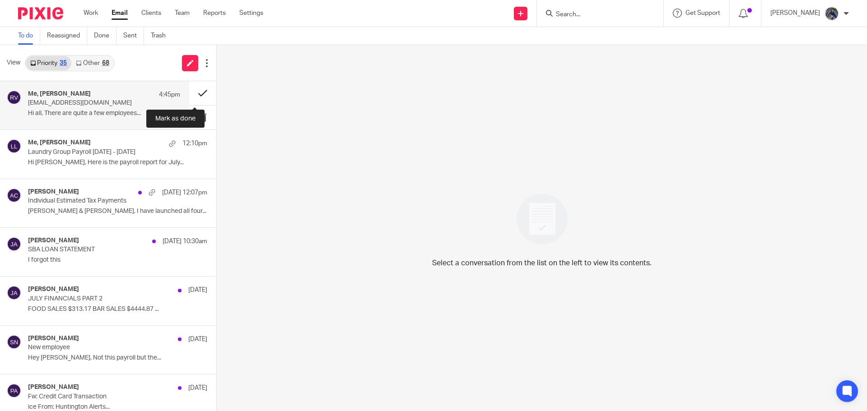
click at [192, 93] on button at bounding box center [202, 93] width 27 height 24
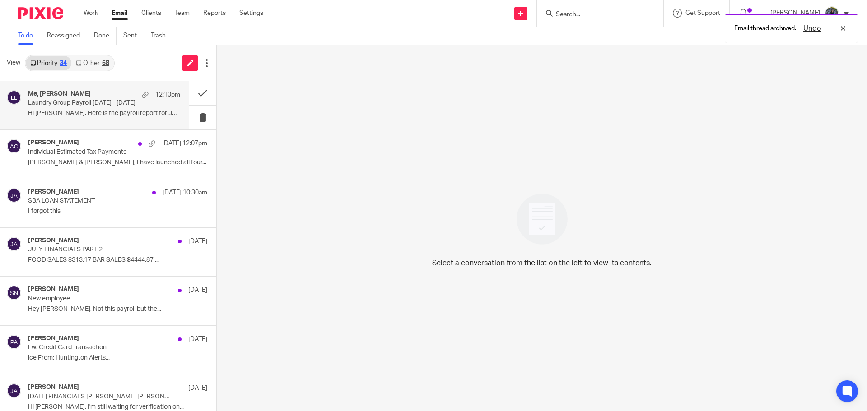
click at [52, 111] on p "Hi Holly, Here is the payroll report for July..." at bounding box center [104, 114] width 152 height 8
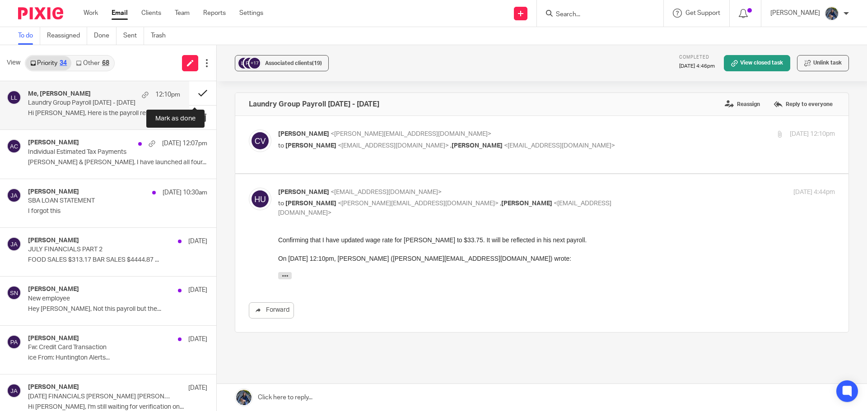
click at [196, 89] on button at bounding box center [202, 93] width 27 height 24
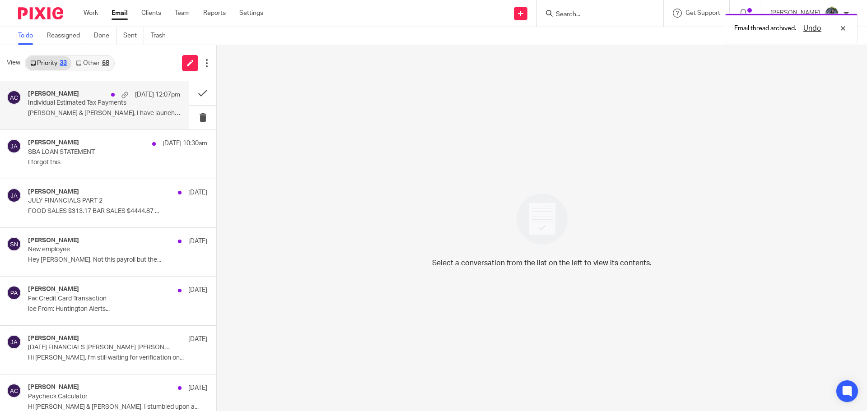
click at [110, 117] on p "Gabby & Kelly, I have launched all four..." at bounding box center [104, 114] width 152 height 8
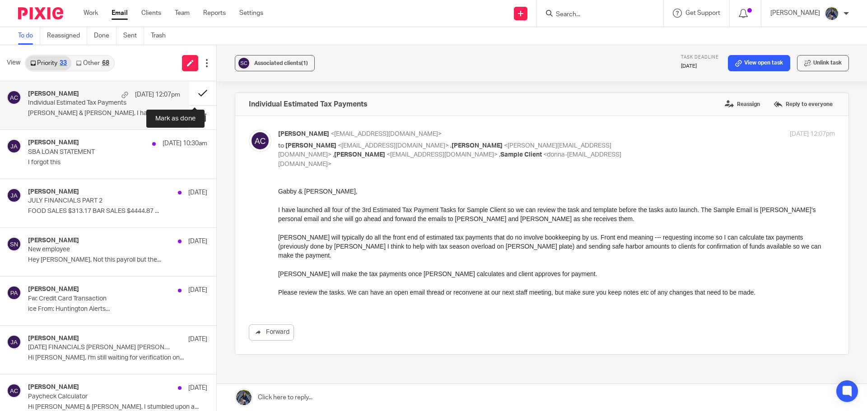
click at [189, 92] on button at bounding box center [202, 93] width 27 height 24
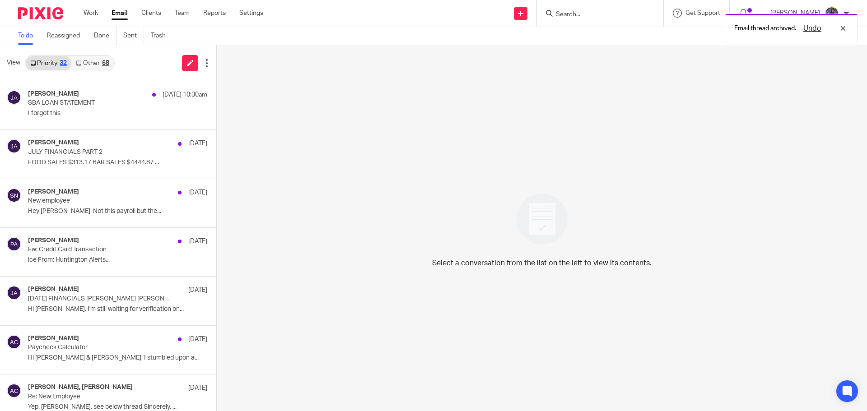
click at [89, 63] on link "Other 68" at bounding box center [92, 63] width 42 height 14
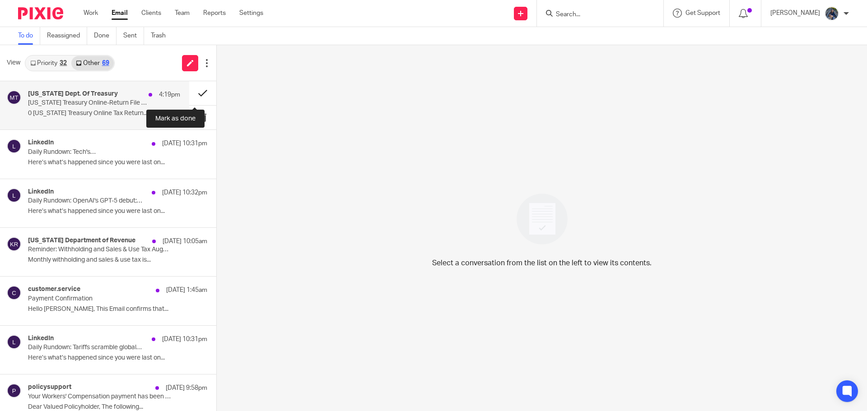
click at [194, 96] on button at bounding box center [202, 93] width 27 height 24
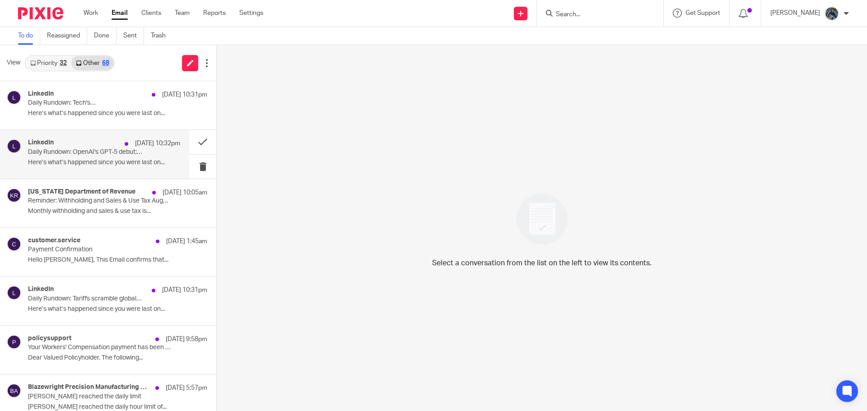
click at [105, 157] on div "LinkedIn Aug 8 10:32pm Daily Rundown: OpenAI's GPT-5 debut;… Here’s what’s happ…" at bounding box center [104, 154] width 152 height 30
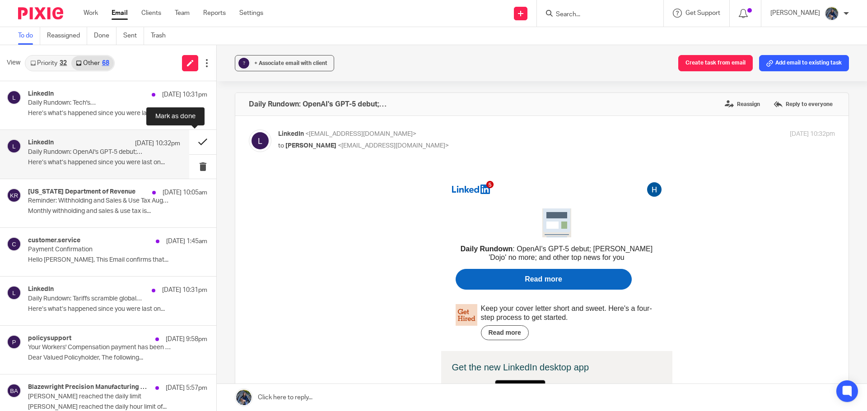
click at [191, 143] on button at bounding box center [202, 142] width 27 height 24
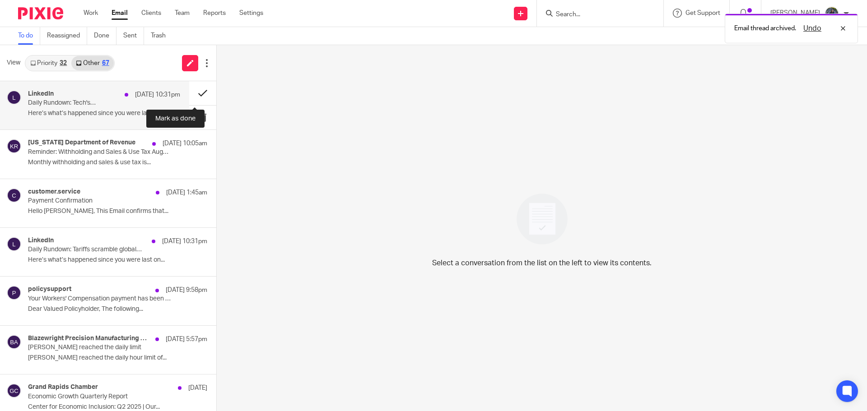
click at [194, 93] on button at bounding box center [202, 93] width 27 height 24
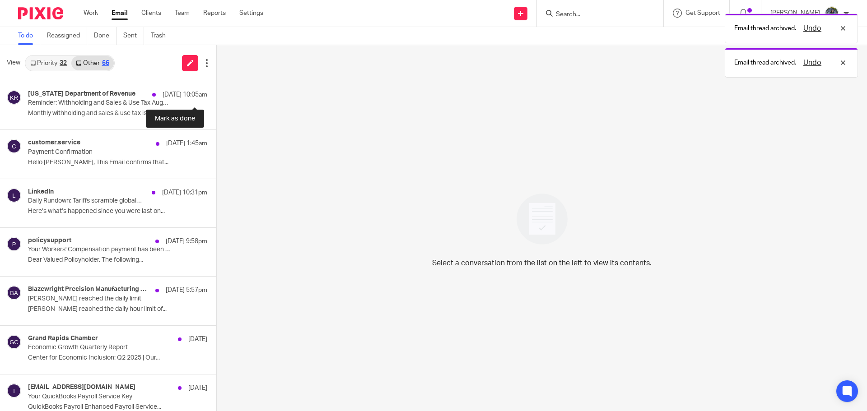
click at [216, 93] on button at bounding box center [219, 93] width 7 height 24
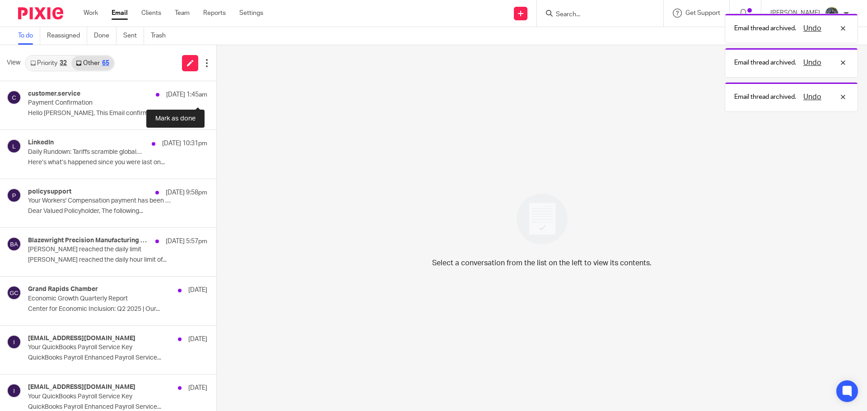
click at [216, 93] on button at bounding box center [219, 93] width 7 height 24
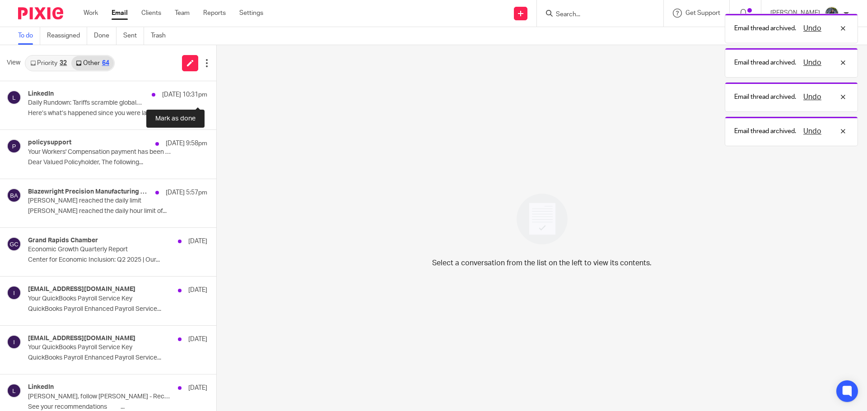
click at [216, 93] on button at bounding box center [219, 93] width 7 height 24
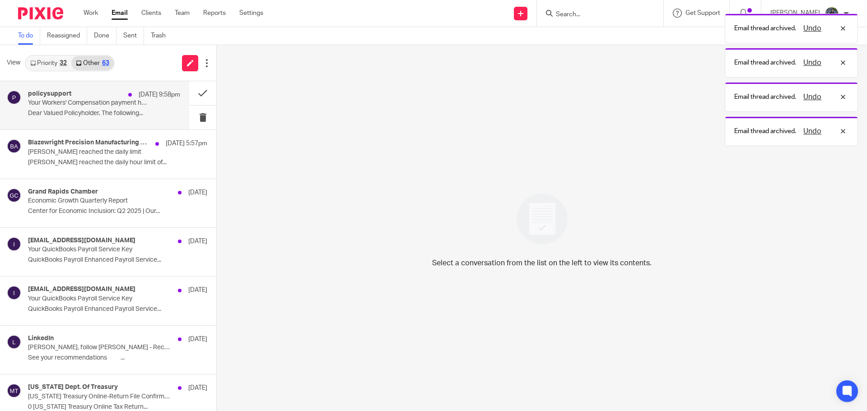
click at [117, 102] on p "Your Workers' Compensation payment has been scheduled" at bounding box center [89, 103] width 122 height 8
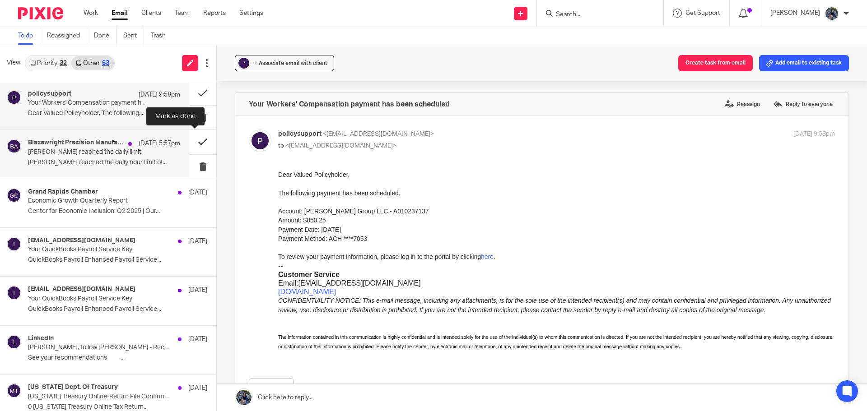
click at [193, 141] on button at bounding box center [202, 142] width 27 height 24
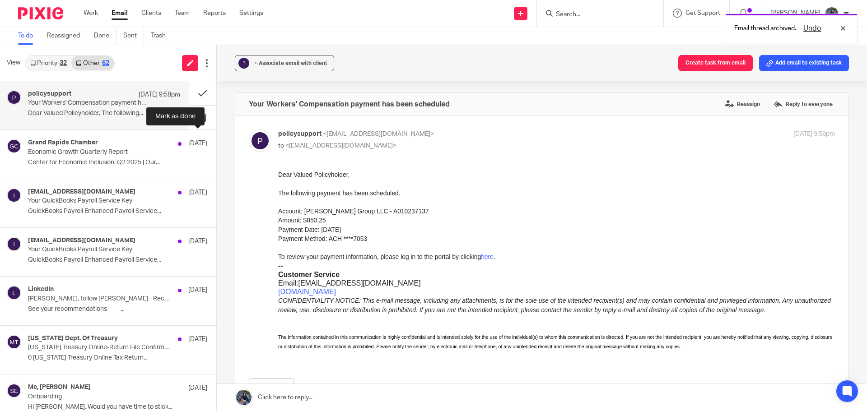
click at [216, 141] on button at bounding box center [219, 142] width 7 height 24
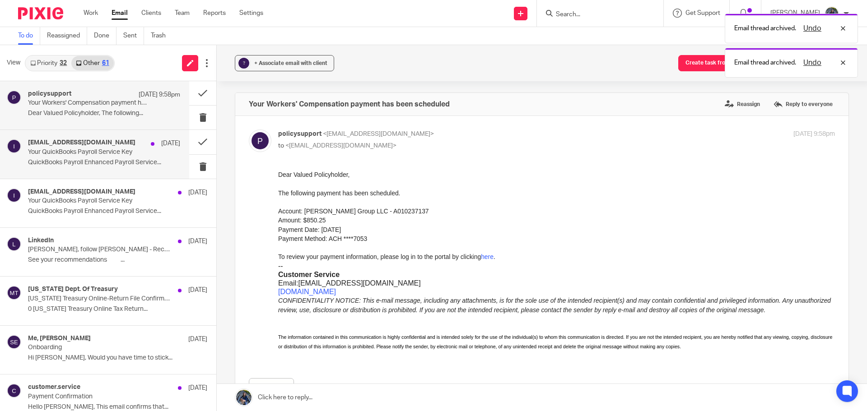
click at [125, 154] on p "Your QuickBooks Payroll Service Key" at bounding box center [89, 153] width 122 height 8
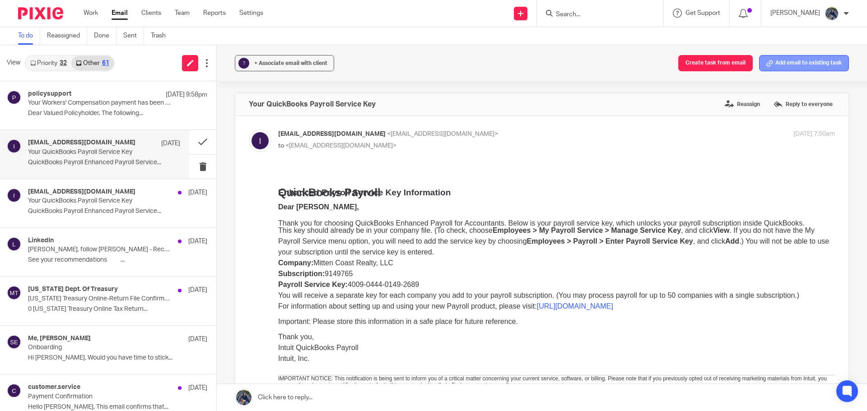
click at [825, 66] on button "Add email to existing task" at bounding box center [804, 63] width 90 height 16
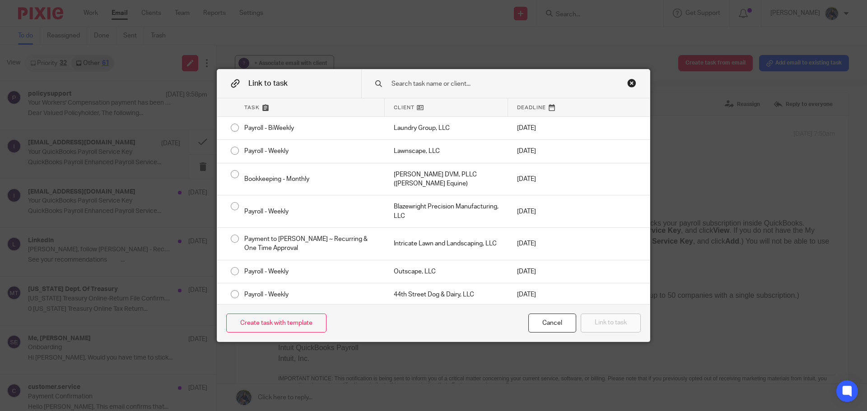
click at [457, 81] on input "text" at bounding box center [499, 84] width 217 height 10
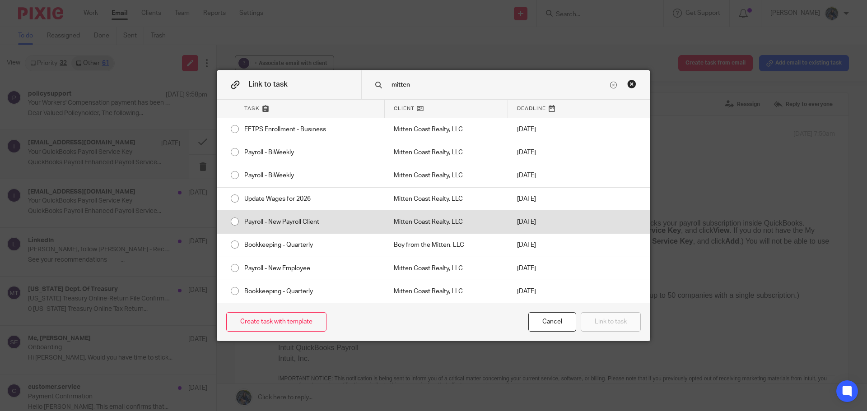
type input "mitten"
click at [407, 215] on div "Mitten Coast Realty, LLC" at bounding box center [446, 222] width 123 height 23
radio input "true"
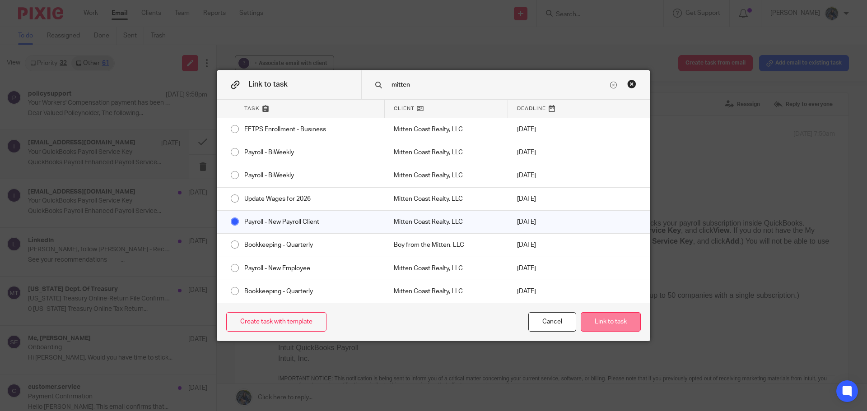
click at [614, 319] on button "Link to task" at bounding box center [611, 321] width 60 height 19
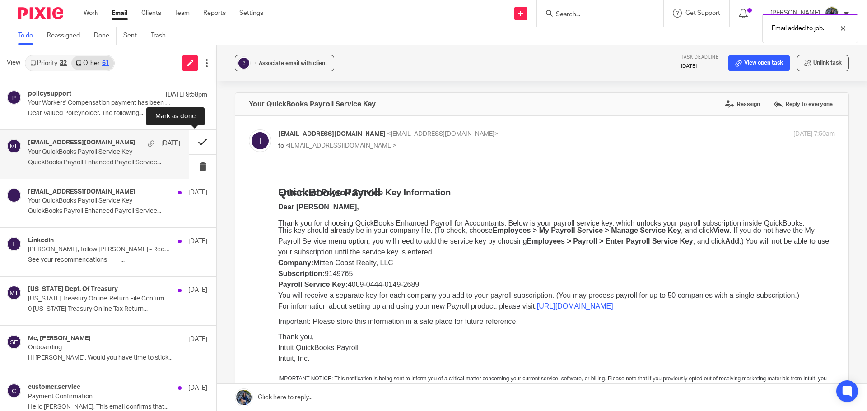
click at [191, 144] on button at bounding box center [202, 142] width 27 height 24
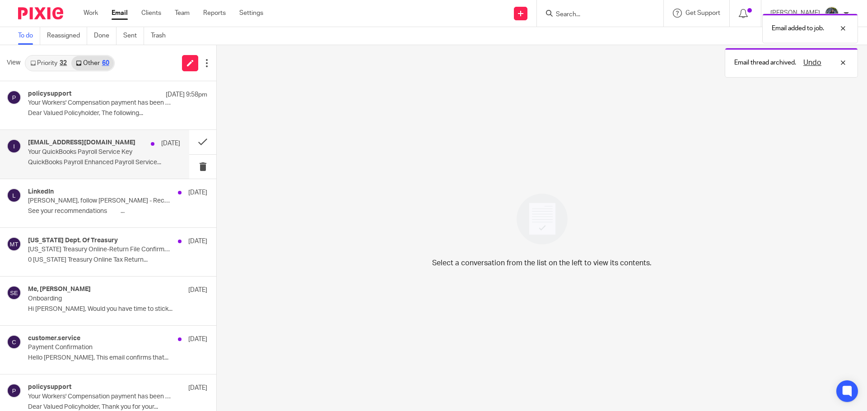
click at [119, 161] on p "QuickBooks Payroll Enhanced Payroll Service..." at bounding box center [104, 163] width 152 height 8
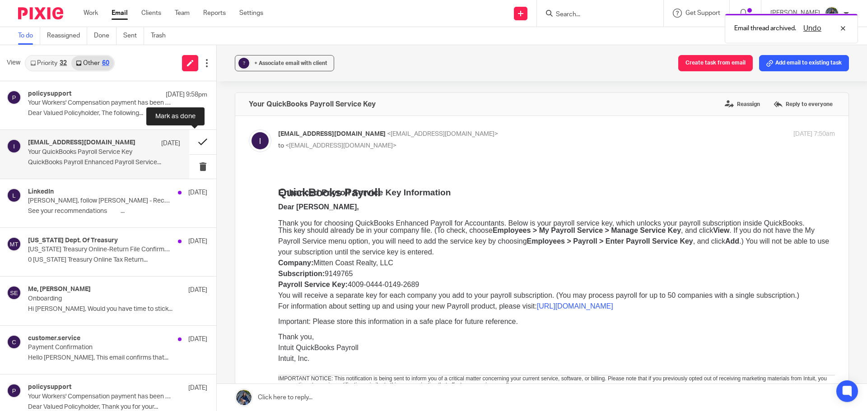
click at [191, 147] on button at bounding box center [202, 142] width 27 height 24
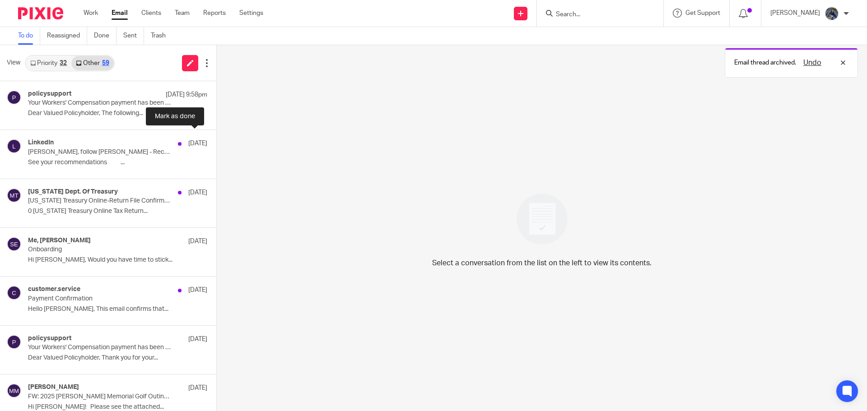
click at [216, 147] on button at bounding box center [219, 142] width 7 height 24
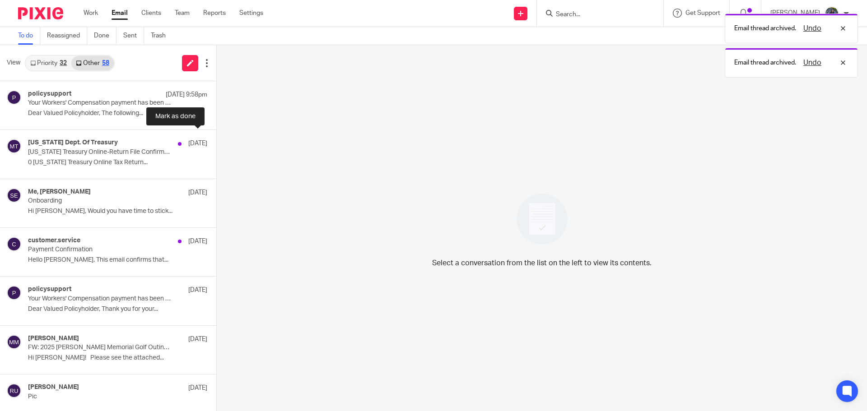
click at [216, 147] on button at bounding box center [219, 142] width 7 height 24
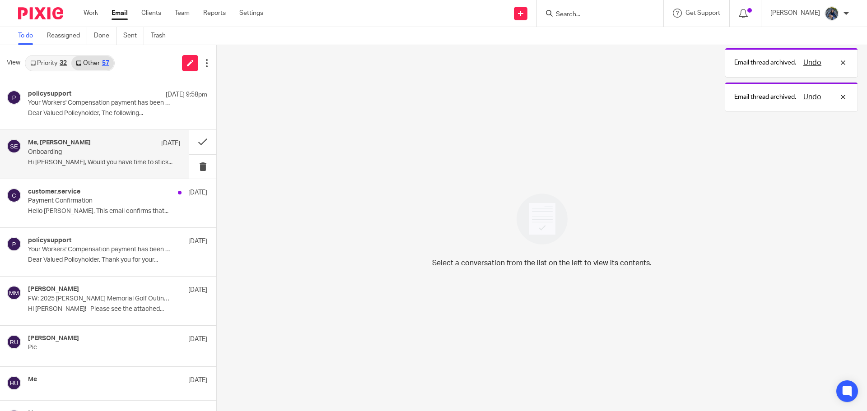
click at [110, 159] on p "Hi Holly, Would you have time to stick..." at bounding box center [104, 163] width 152 height 8
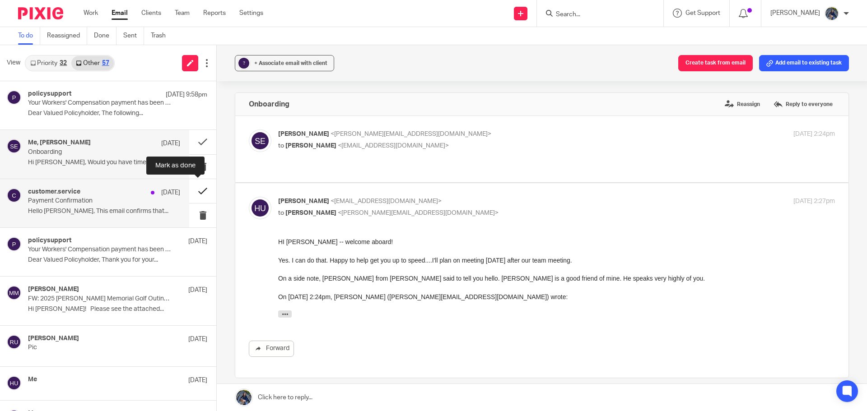
click at [195, 188] on button at bounding box center [202, 191] width 27 height 24
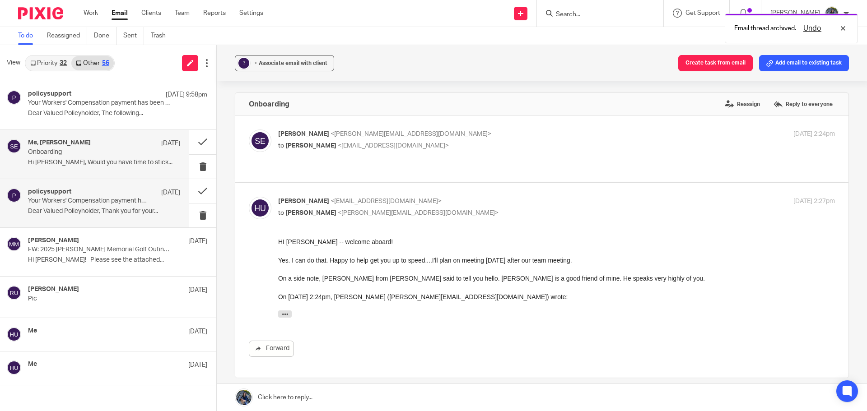
click at [139, 207] on div "policysupport Aug 4 Your Workers' Compensation payment has been processed Dear …" at bounding box center [104, 203] width 152 height 30
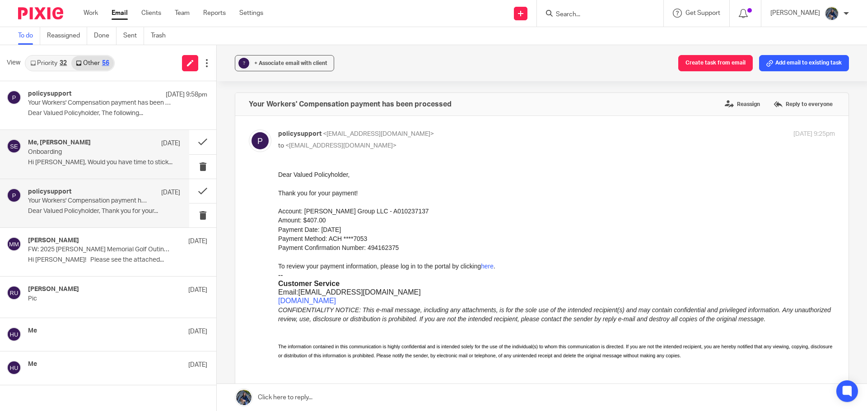
click at [117, 146] on div "Me, Sarah Ebert Aug 6" at bounding box center [104, 143] width 152 height 9
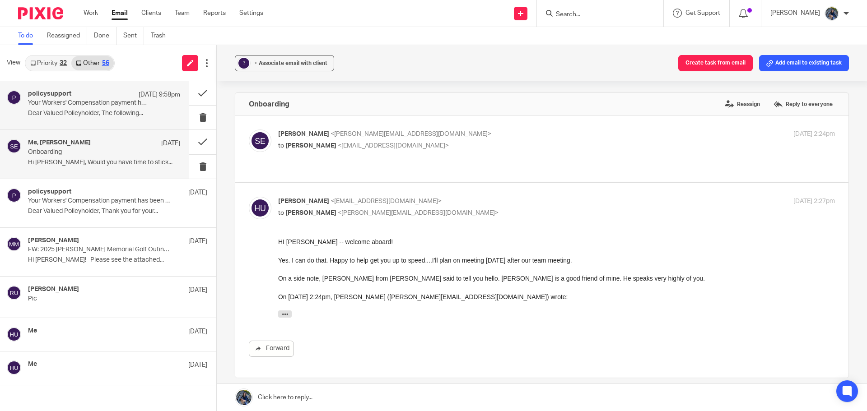
click at [113, 105] on p "Your Workers' Compensation payment has been scheduled" at bounding box center [89, 103] width 122 height 8
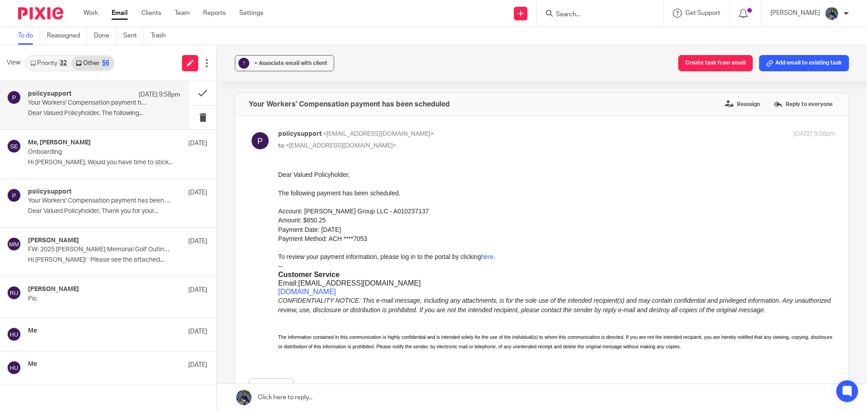
click at [54, 65] on link "Priority 32" at bounding box center [49, 63] width 46 height 14
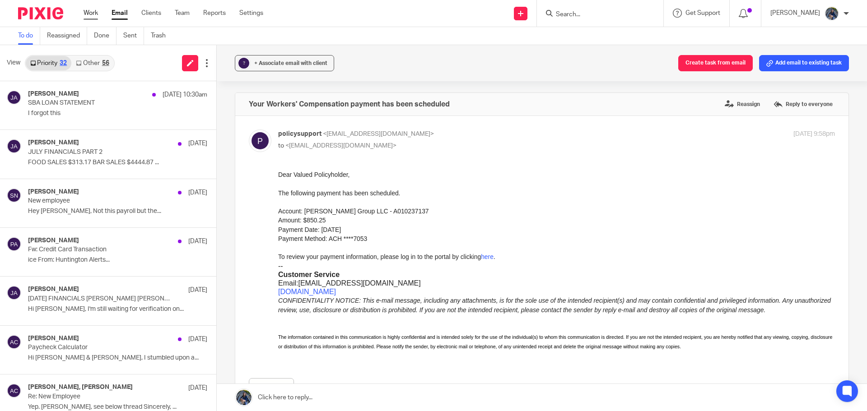
click at [85, 14] on link "Work" at bounding box center [91, 13] width 14 height 9
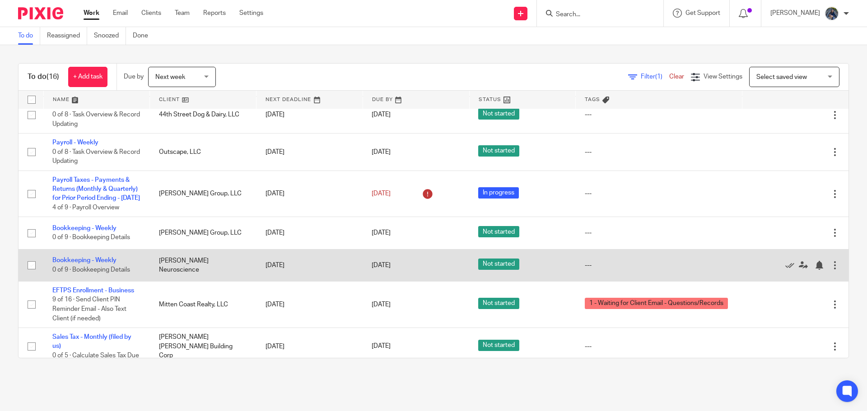
scroll to position [387, 0]
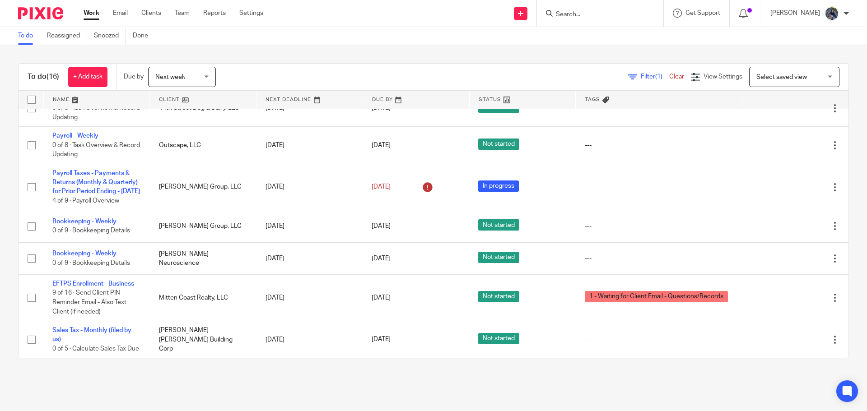
click at [207, 77] on div "Next week Next week" at bounding box center [182, 77] width 68 height 20
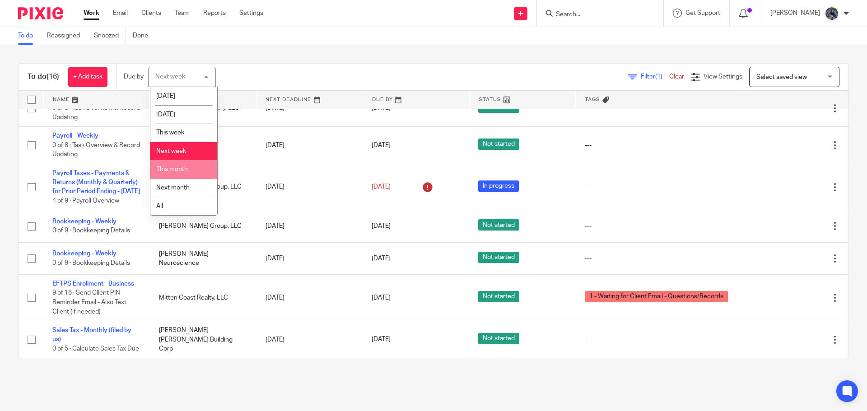
click at [186, 171] on span "This month" at bounding box center [172, 169] width 32 height 6
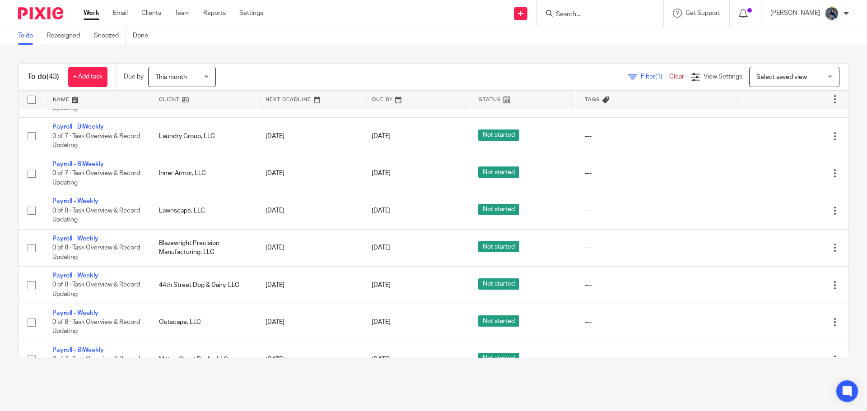
scroll to position [1372, 0]
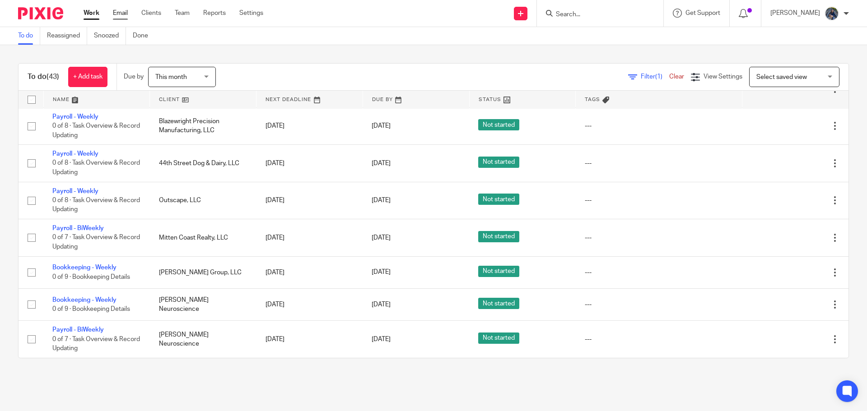
click at [121, 10] on link "Email" at bounding box center [120, 13] width 15 height 9
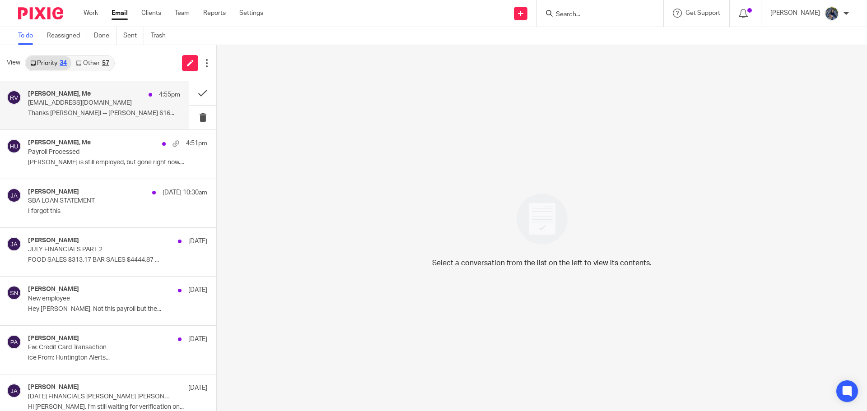
click at [90, 97] on div "[PERSON_NAME], Me 4:55pm" at bounding box center [104, 94] width 152 height 9
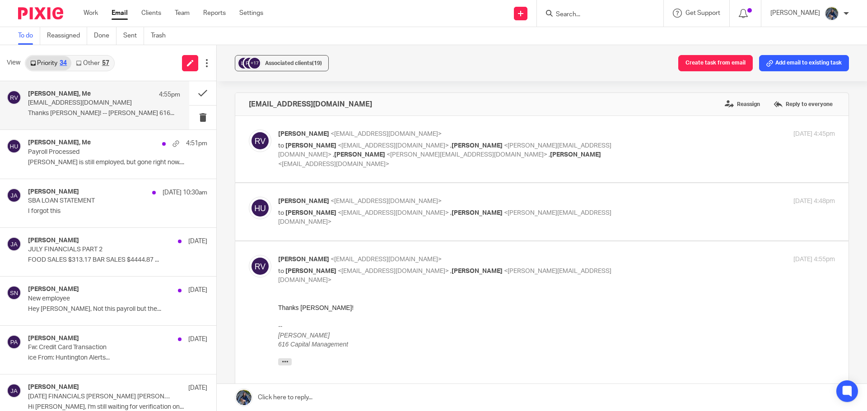
click at [305, 210] on span "[PERSON_NAME]" at bounding box center [310, 213] width 51 height 6
checkbox input "true"
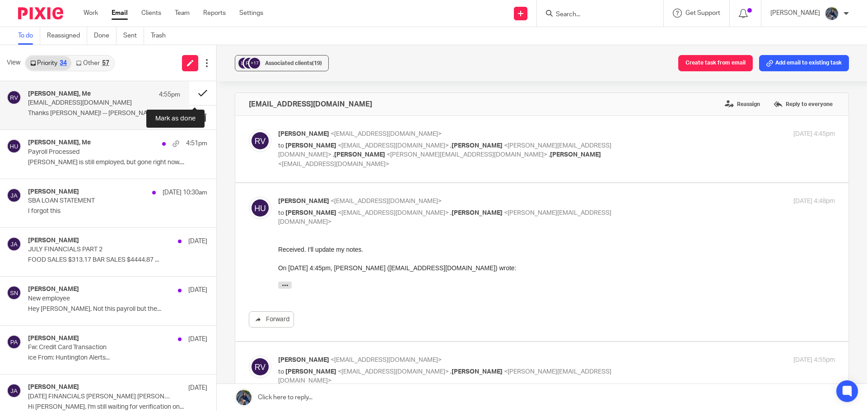
click at [191, 96] on button at bounding box center [202, 93] width 27 height 24
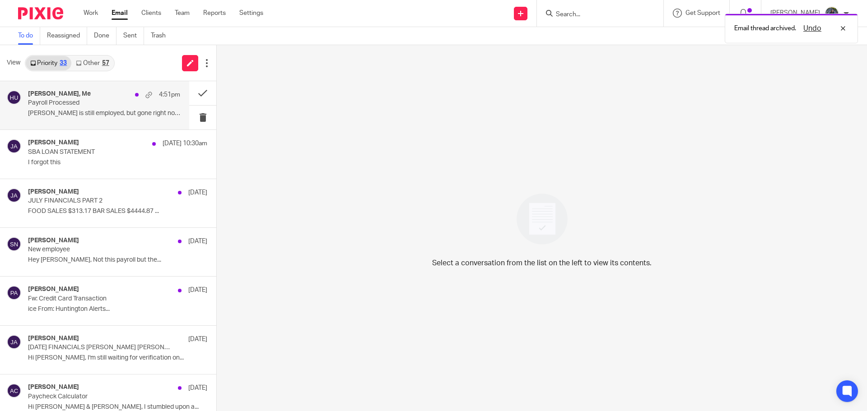
click at [91, 99] on p "Payroll Processed" at bounding box center [89, 103] width 122 height 8
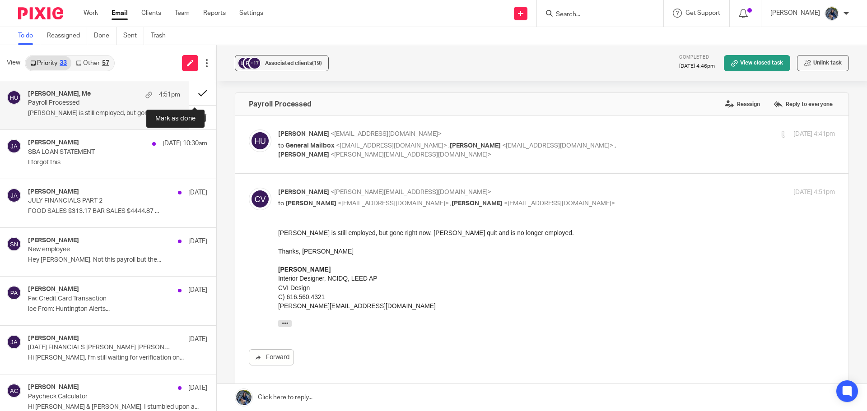
click at [197, 91] on button at bounding box center [202, 93] width 27 height 24
